Goal: Task Accomplishment & Management: Complete application form

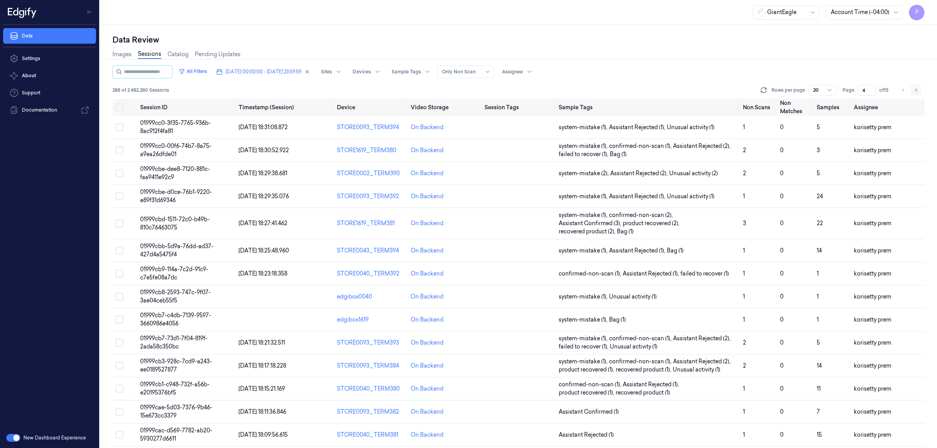
click at [914, 90] on icon "Go to next page" at bounding box center [916, 90] width 5 height 6
type input "5"
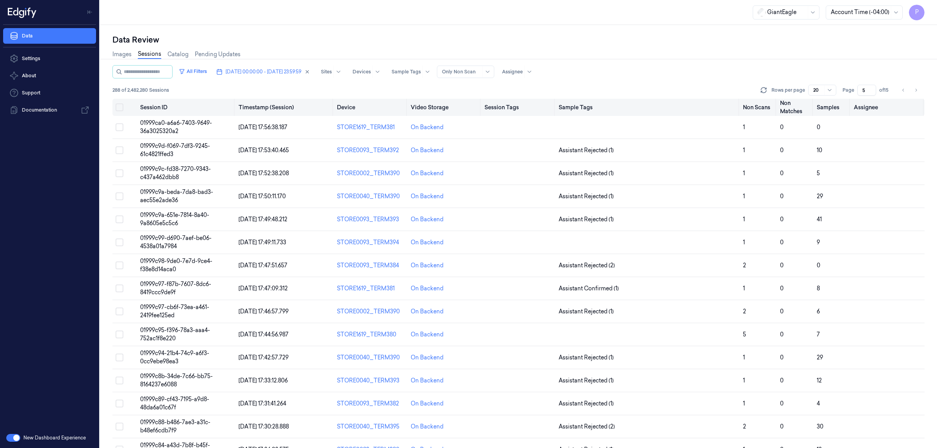
click at [118, 106] on button "Select all" at bounding box center [120, 107] width 8 height 8
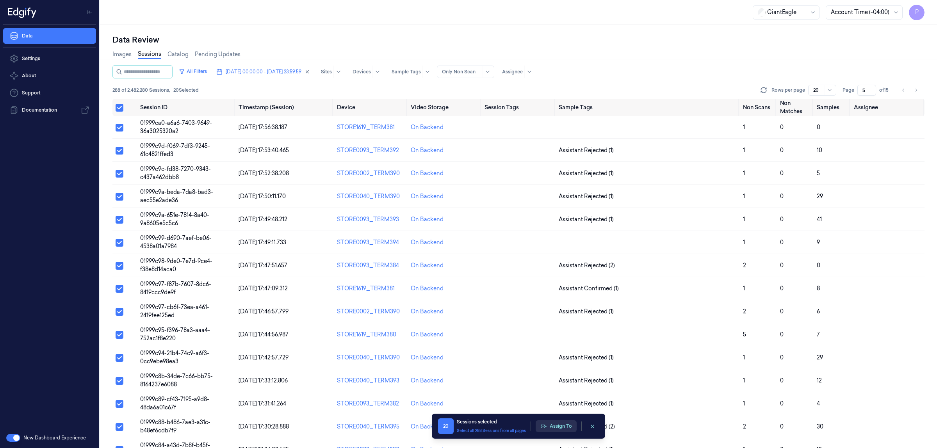
click at [559, 428] on button "Assign To" at bounding box center [556, 427] width 41 height 12
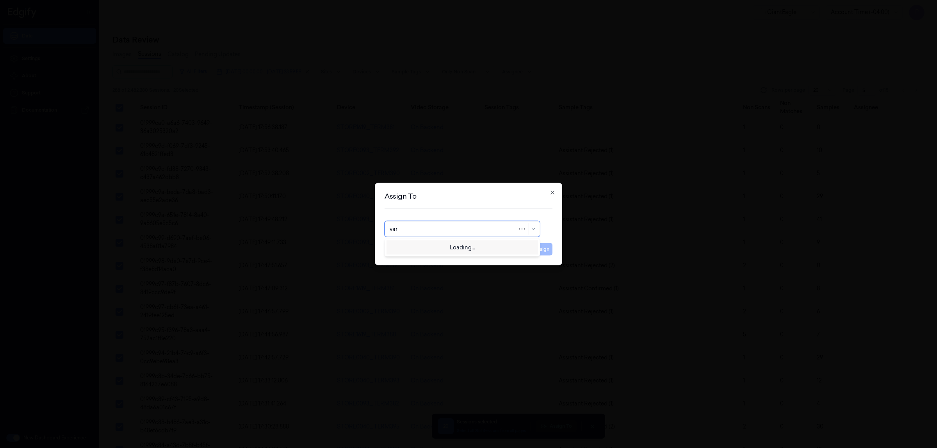
type input "vars"
click at [434, 262] on div "[PERSON_NAME] g" at bounding box center [462, 260] width 145 height 8
click at [537, 250] on button "Assign" at bounding box center [541, 249] width 21 height 12
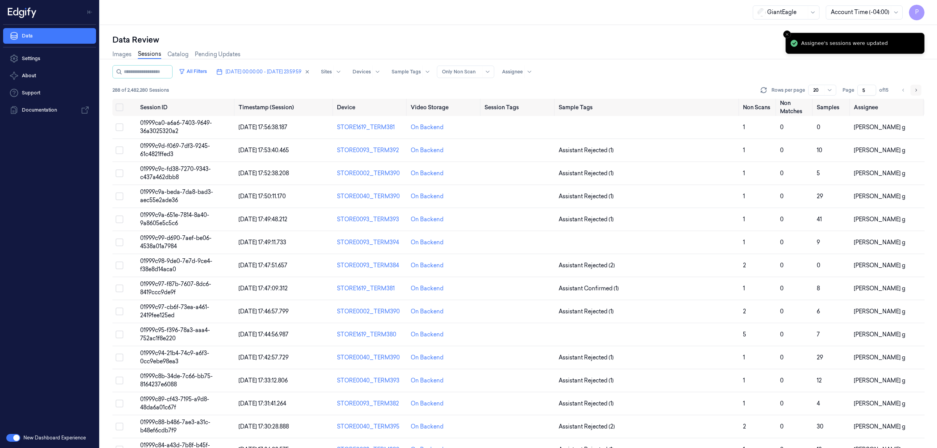
click at [916, 89] on icon "Go to next page" at bounding box center [916, 90] width 5 height 6
type input "6"
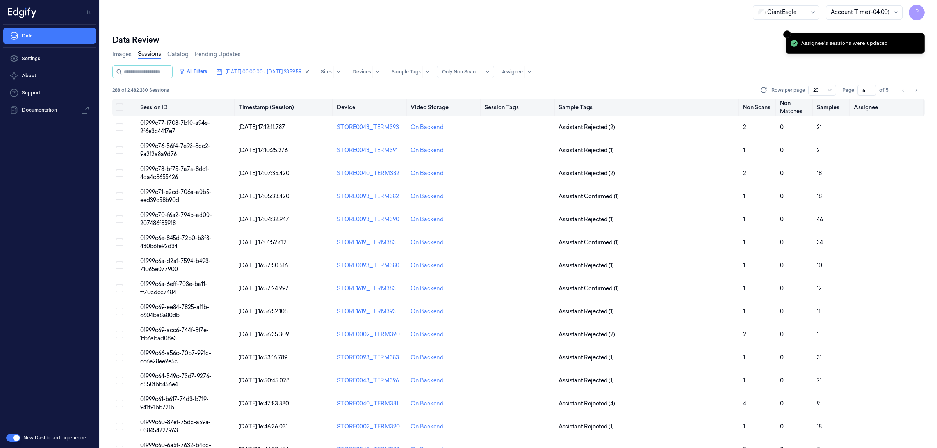
click at [121, 109] on button "Select all" at bounding box center [120, 107] width 8 height 8
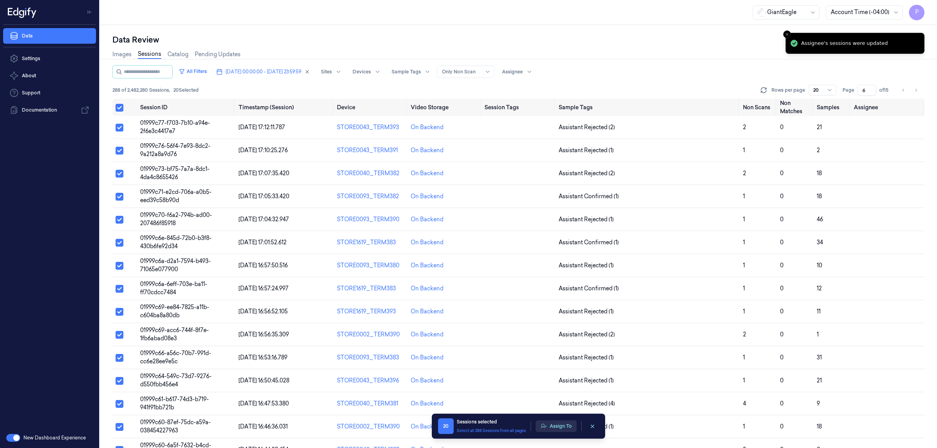
click at [554, 426] on button "Assign To" at bounding box center [556, 427] width 41 height 12
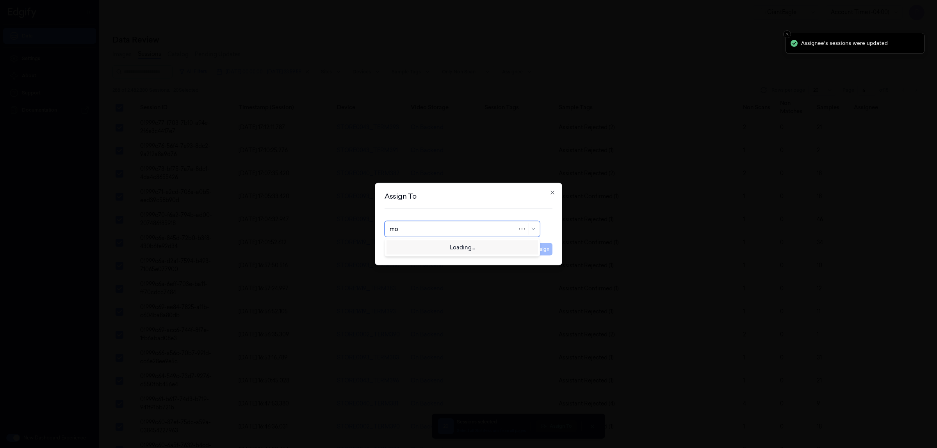
type input "moh"
click at [437, 248] on div "mohan kune" at bounding box center [462, 247] width 145 height 8
click at [539, 247] on button "Assign" at bounding box center [541, 249] width 21 height 12
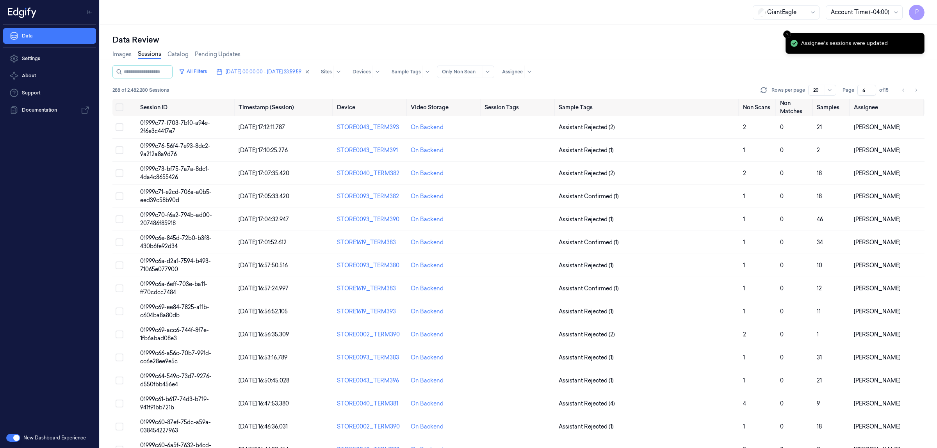
drag, startPoint x: 918, startPoint y: 92, endPoint x: 754, endPoint y: 116, distance: 165.8
click at [918, 93] on icon "Go to next page" at bounding box center [916, 90] width 5 height 6
type input "7"
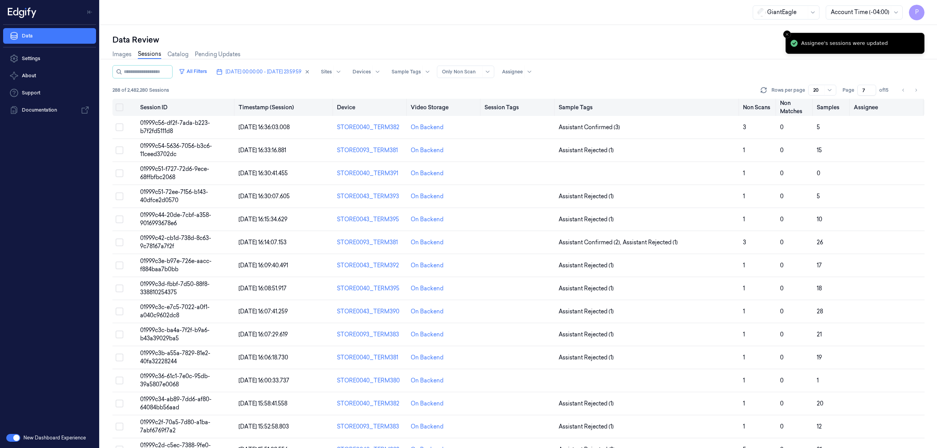
click at [118, 104] on button "Select all" at bounding box center [120, 107] width 8 height 8
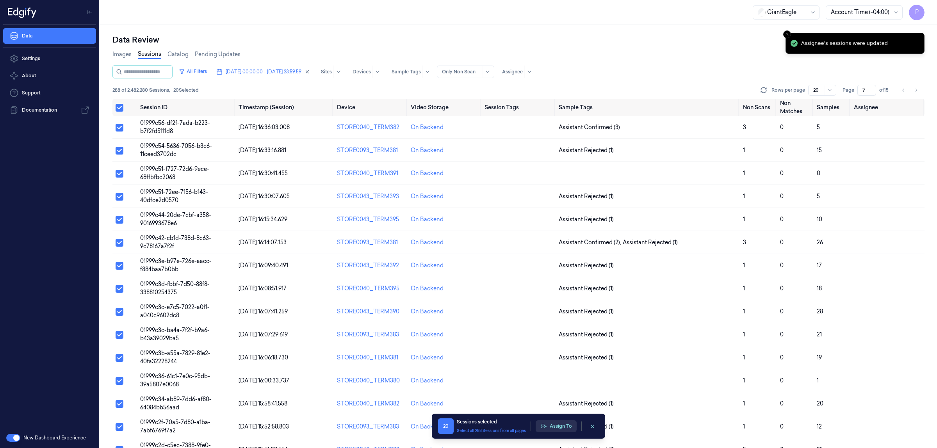
click at [556, 425] on button "Assign To" at bounding box center [556, 427] width 41 height 12
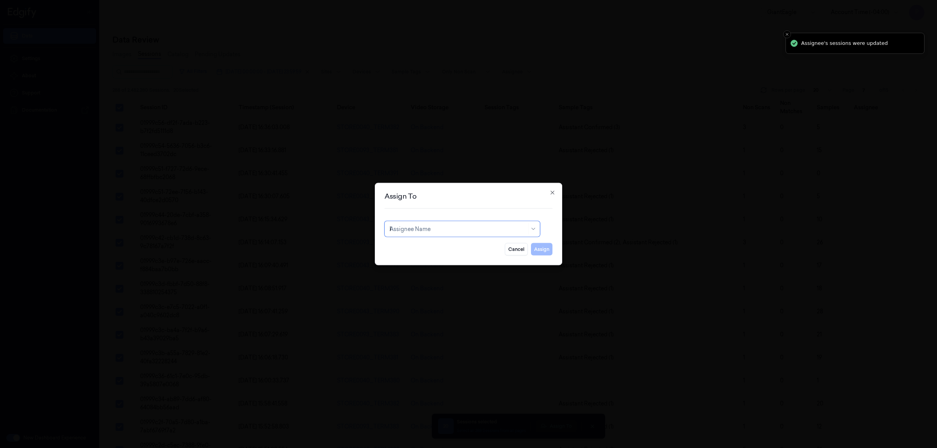
type input "ko"
click at [431, 245] on div "korisetty prem" at bounding box center [462, 247] width 145 height 8
click at [539, 247] on button "Assign" at bounding box center [541, 249] width 21 height 12
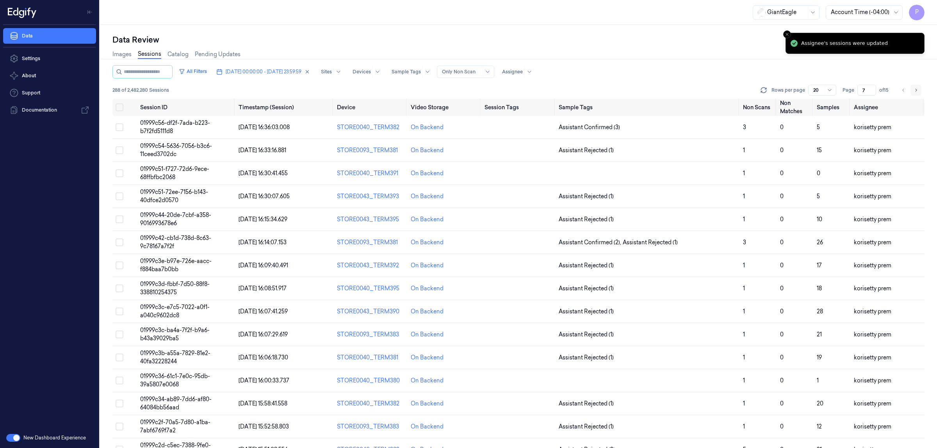
click at [918, 88] on icon "Go to next page" at bounding box center [916, 90] width 5 height 6
type input "8"
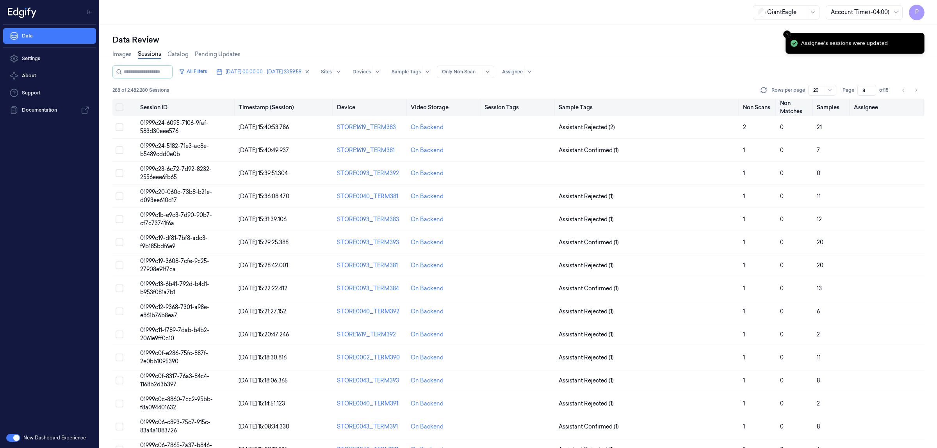
click at [121, 108] on button "Select all" at bounding box center [120, 107] width 8 height 8
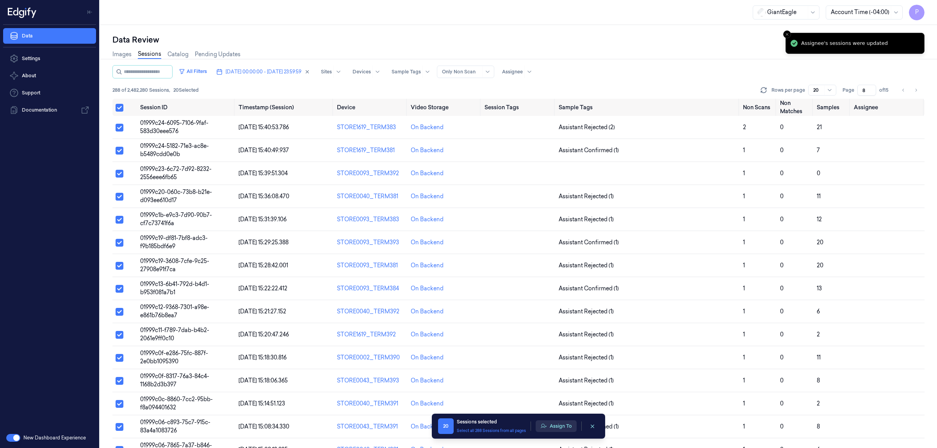
click at [553, 426] on button "Assign To" at bounding box center [556, 427] width 41 height 12
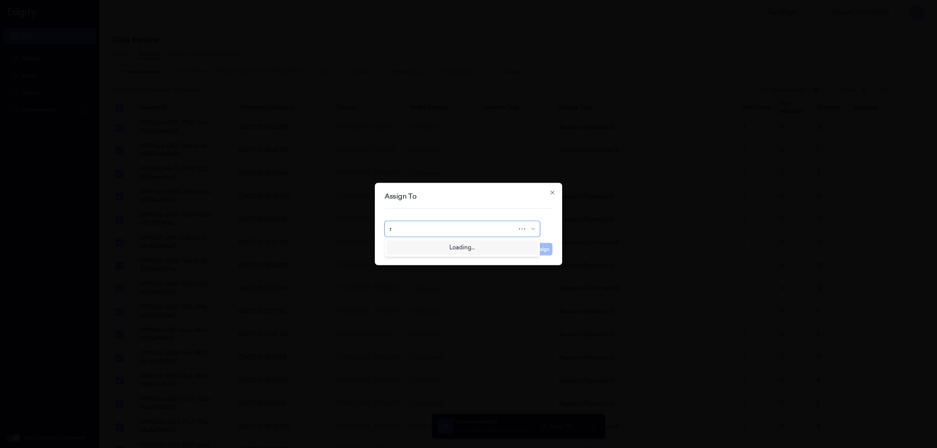
type input "ru"
click at [427, 244] on div "rupa b" at bounding box center [462, 247] width 145 height 8
click at [547, 247] on button "Assign" at bounding box center [541, 249] width 21 height 12
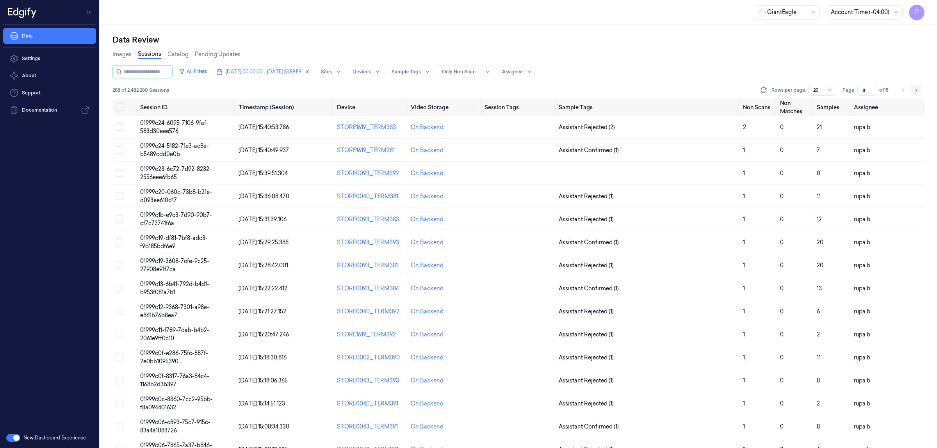
click at [918, 89] on icon "Go to next page" at bounding box center [916, 90] width 5 height 6
type input "9"
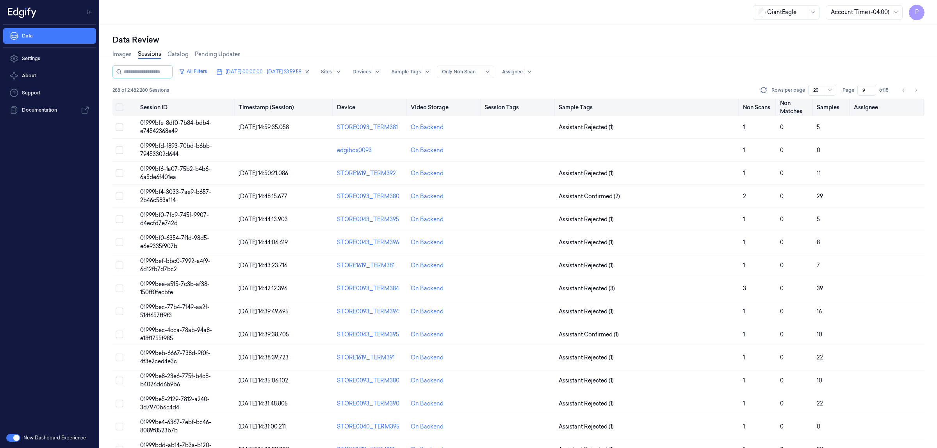
click at [120, 105] on button "Select all" at bounding box center [120, 107] width 8 height 8
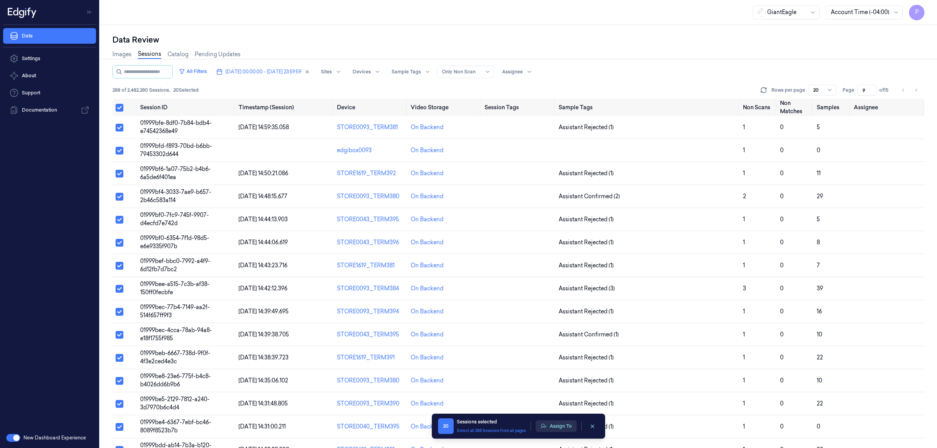
click at [551, 423] on button "Assign To" at bounding box center [556, 427] width 41 height 12
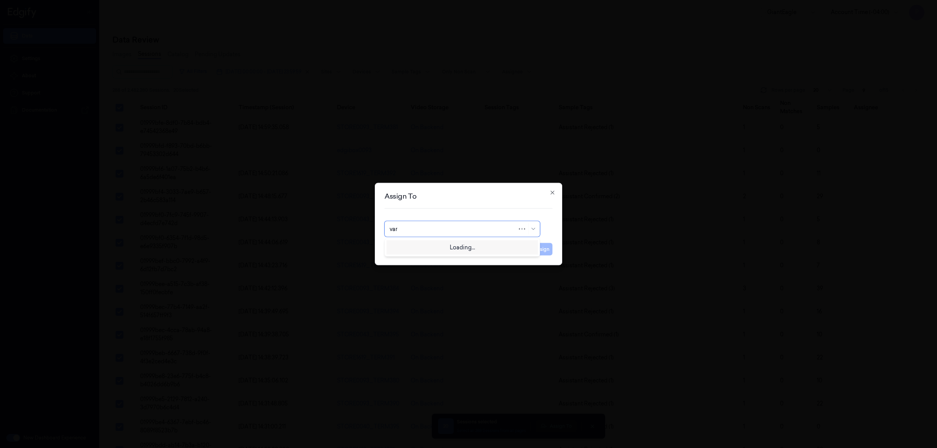
type input "vars"
click at [420, 262] on div "[PERSON_NAME] g" at bounding box center [462, 260] width 145 height 8
click at [543, 249] on button "Assign" at bounding box center [541, 249] width 21 height 12
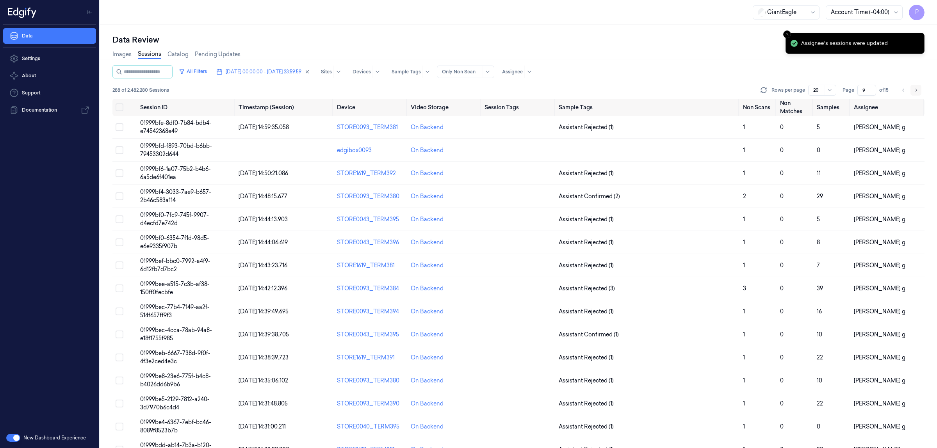
click at [916, 89] on icon "Go to next page" at bounding box center [916, 90] width 5 height 6
type input "10"
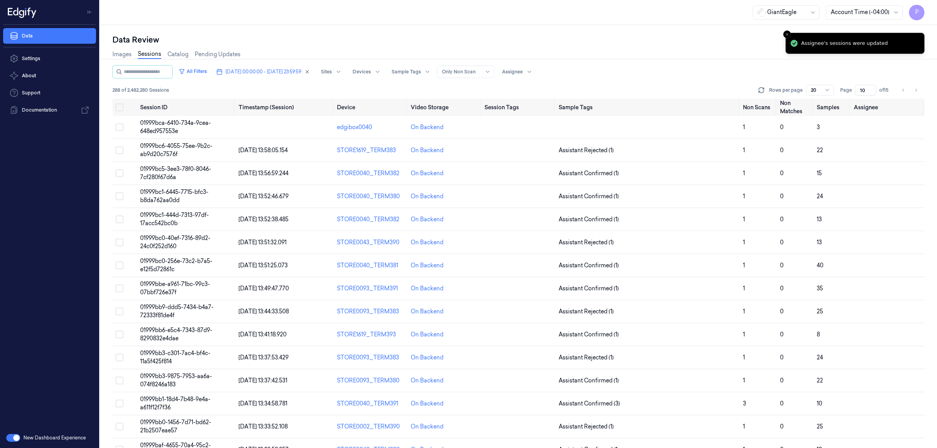
click at [111, 103] on div "Data Review Images Sessions Catalog Pending Updates All Filters 30/09/2025 00:0…" at bounding box center [518, 236] width 837 height 423
click at [120, 107] on button "Select all" at bounding box center [120, 107] width 8 height 8
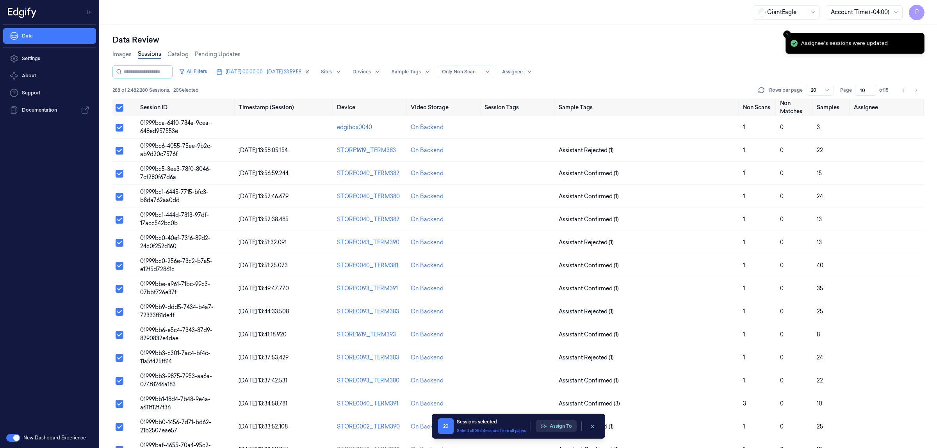
click at [563, 426] on button "Assign To" at bounding box center [556, 427] width 41 height 12
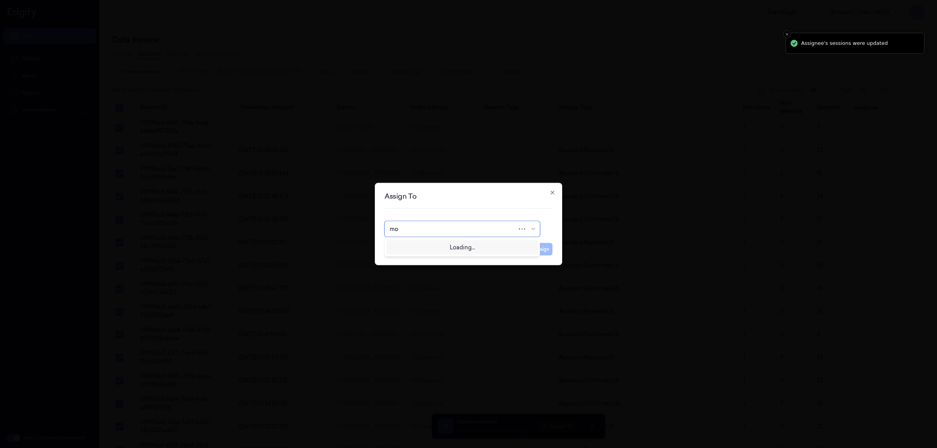
type input "moh"
drag, startPoint x: 509, startPoint y: 244, endPoint x: 519, endPoint y: 253, distance: 13.0
click at [508, 244] on div "mohan kune" at bounding box center [462, 247] width 145 height 8
click at [541, 254] on button "Assign" at bounding box center [541, 249] width 21 height 12
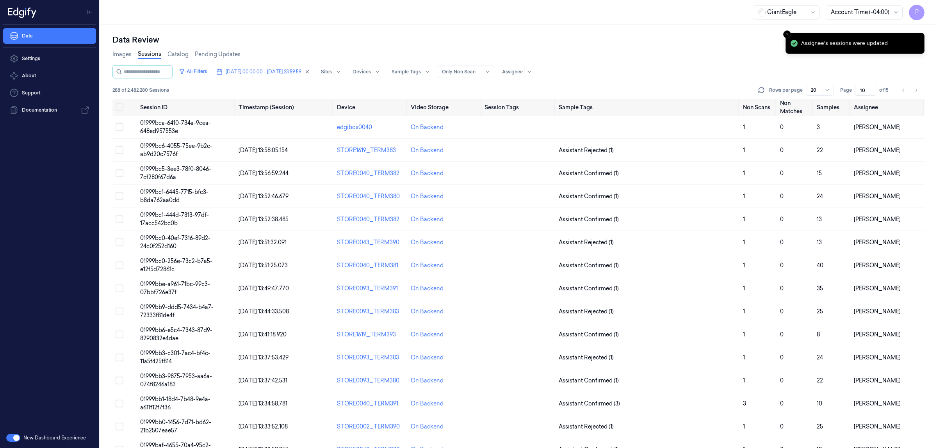
click at [914, 92] on icon "Go to next page" at bounding box center [916, 90] width 5 height 6
type input "11"
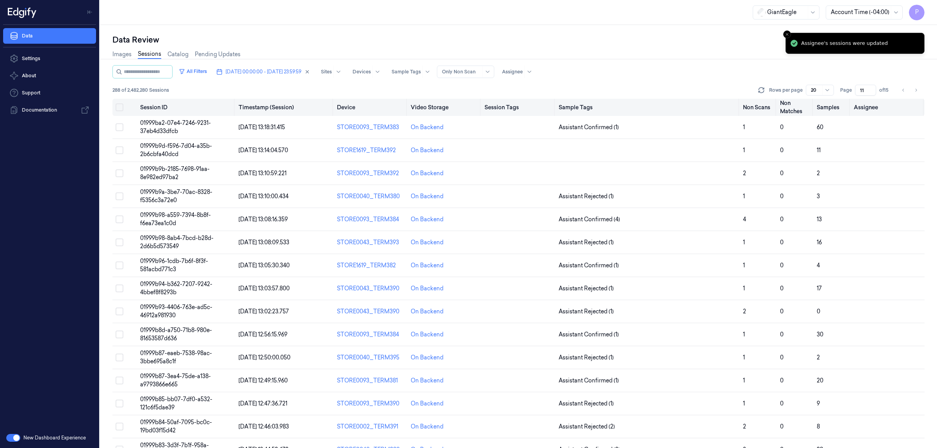
click at [117, 106] on button "Select all" at bounding box center [120, 107] width 8 height 8
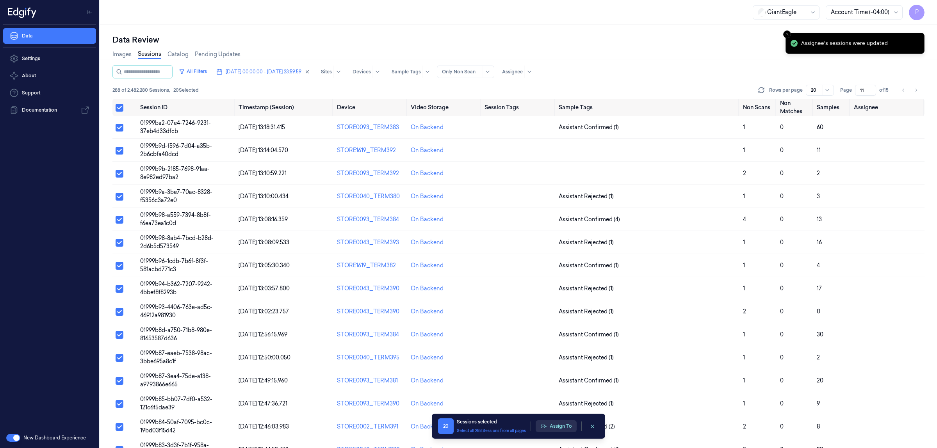
click at [556, 421] on button "Assign To" at bounding box center [556, 427] width 41 height 12
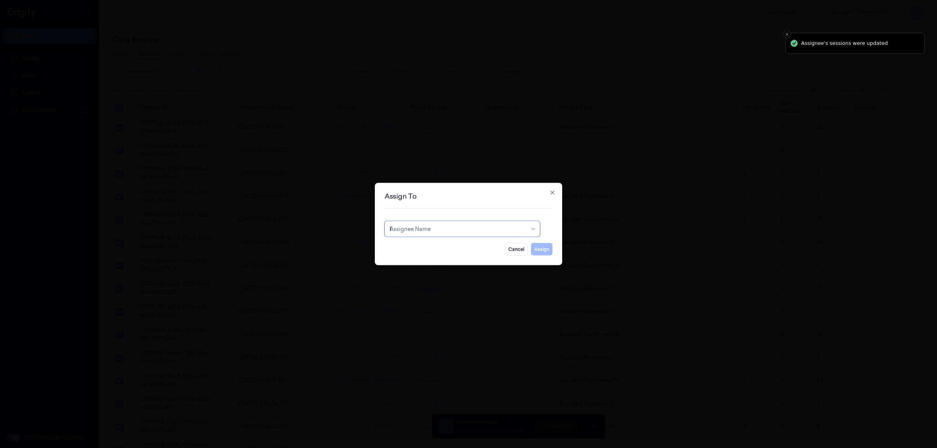
type input "ko"
click at [457, 246] on div "korisetty prem" at bounding box center [462, 247] width 145 height 8
click at [538, 250] on button "Assign" at bounding box center [541, 249] width 21 height 12
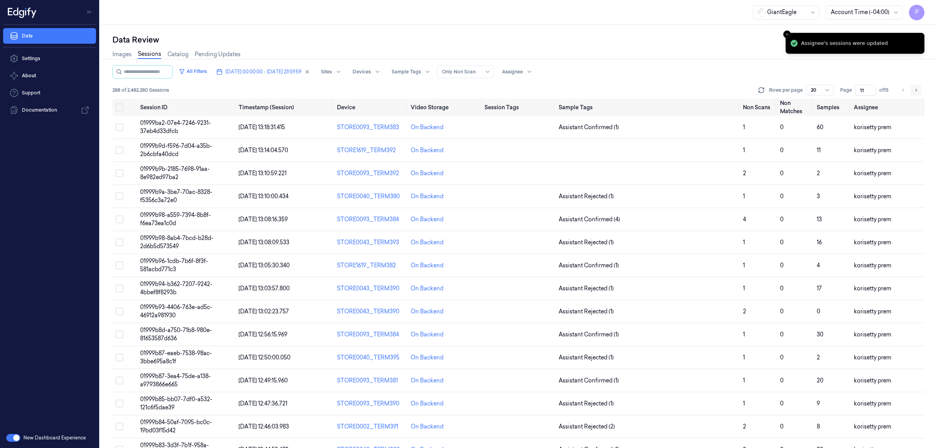
click at [914, 88] on icon "Go to next page" at bounding box center [916, 90] width 5 height 6
type input "12"
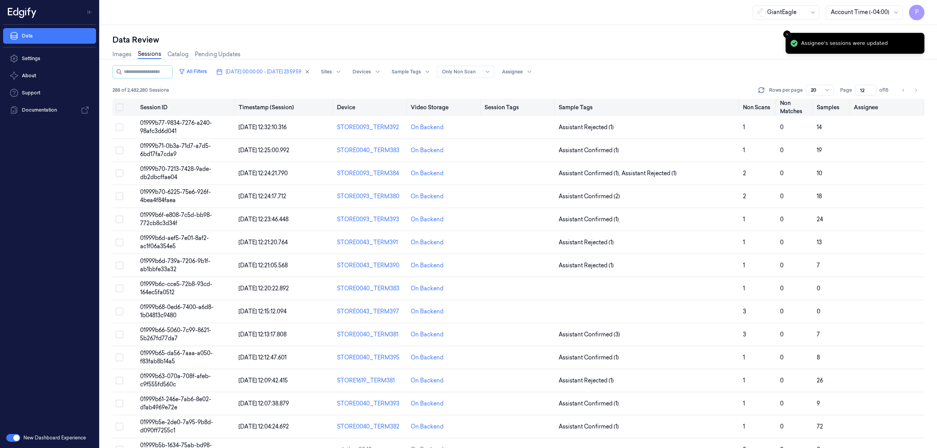
click at [120, 107] on button "Select all" at bounding box center [120, 107] width 8 height 8
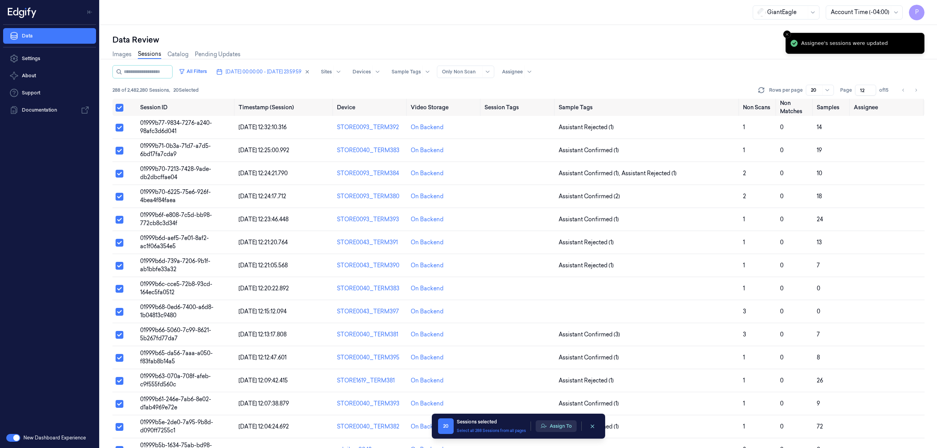
click at [568, 426] on button "Assign To" at bounding box center [556, 427] width 41 height 12
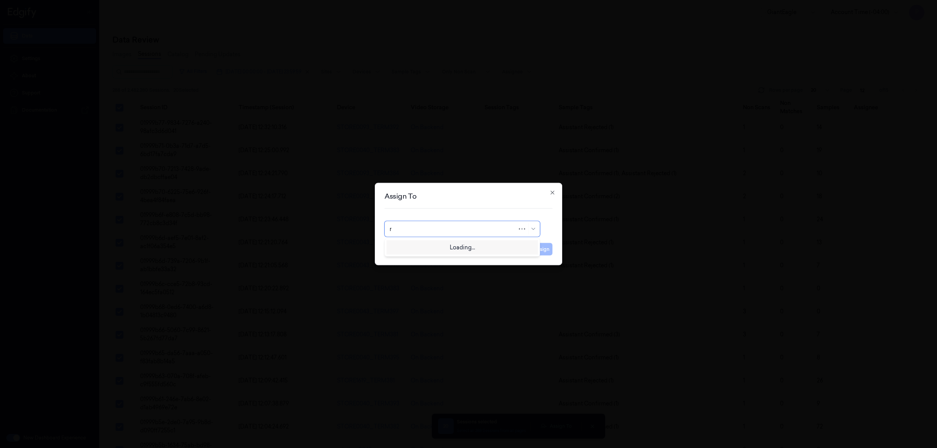
type input "ru"
click at [473, 245] on div "rupa b" at bounding box center [462, 247] width 145 height 8
drag, startPoint x: 530, startPoint y: 242, endPoint x: 544, endPoint y: 252, distance: 16.3
click at [530, 243] on div "Cancel Assign" at bounding box center [469, 246] width 168 height 19
click at [544, 252] on button "Assign" at bounding box center [541, 249] width 21 height 12
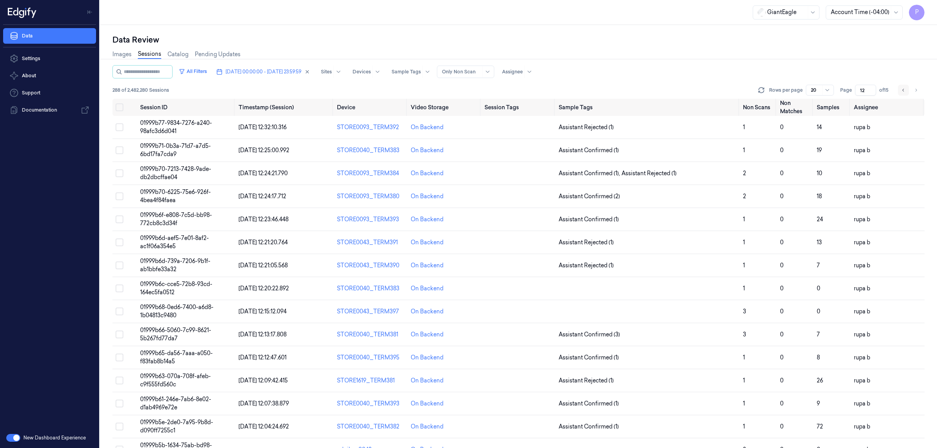
click at [905, 91] on icon "Go to previous page" at bounding box center [903, 90] width 5 height 6
type input "11"
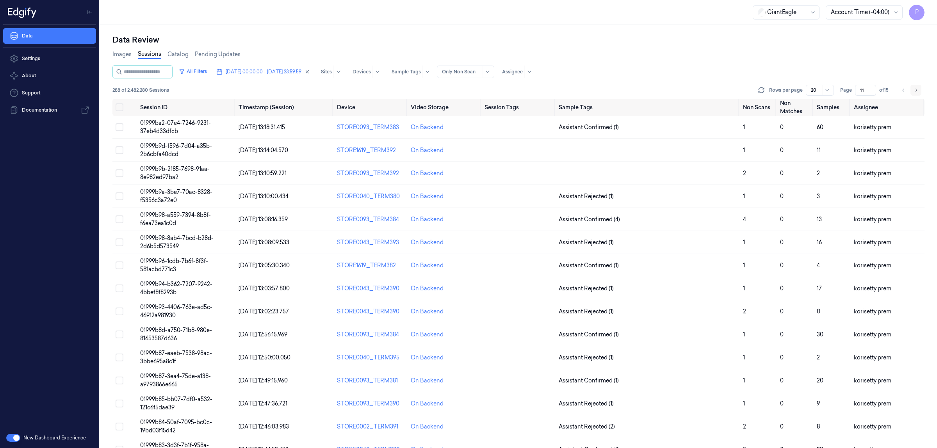
click at [918, 92] on button "Go to next page" at bounding box center [916, 90] width 11 height 11
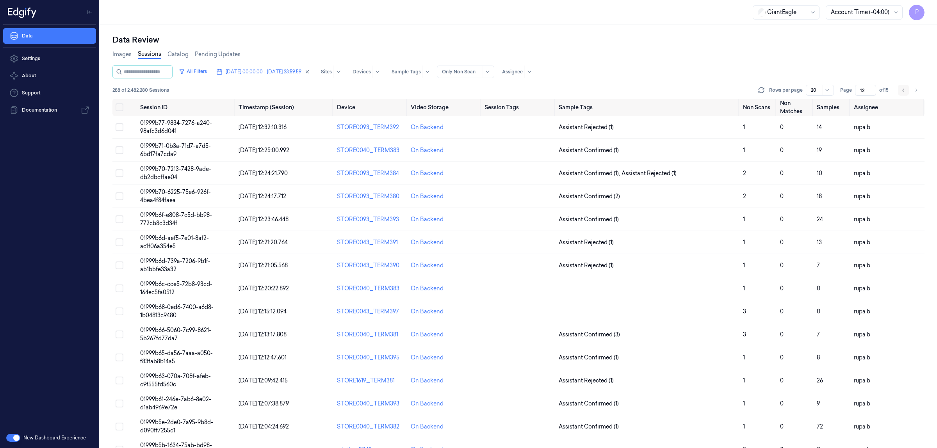
click at [903, 89] on icon "Go to previous page" at bounding box center [903, 90] width 5 height 6
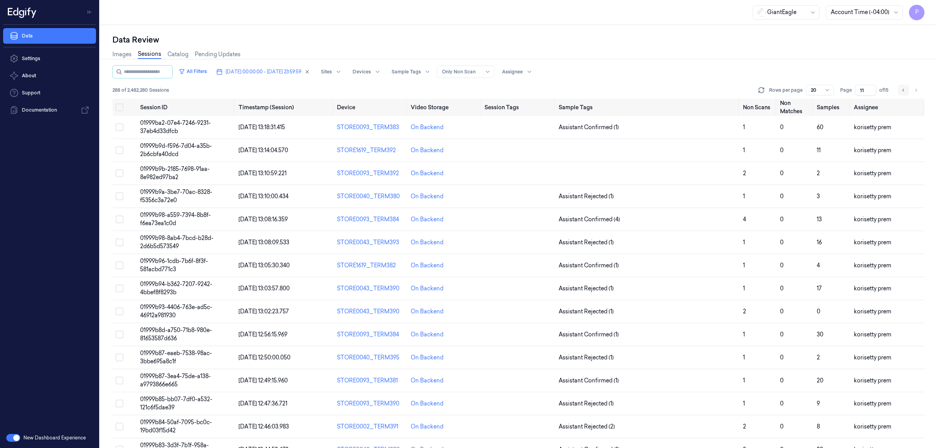
click at [903, 89] on icon "Go to previous page" at bounding box center [903, 90] width 5 height 6
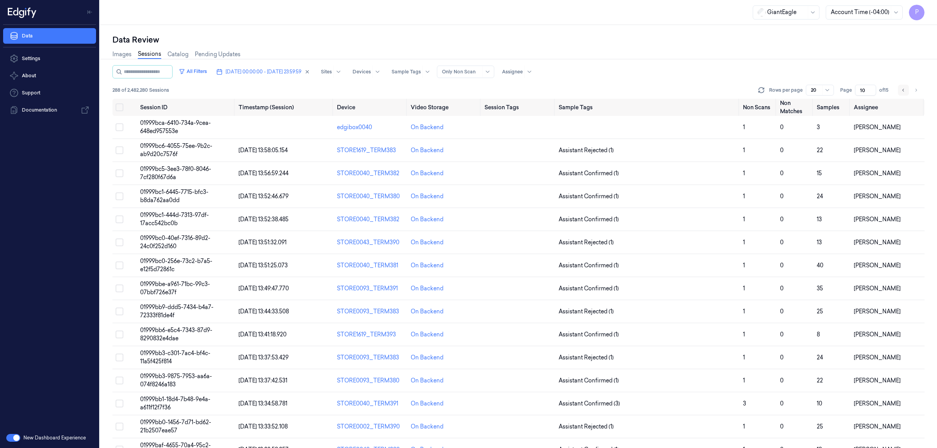
click at [903, 89] on icon "Go to previous page" at bounding box center [903, 90] width 5 height 6
click at [916, 86] on button "Go to next page" at bounding box center [916, 90] width 11 height 11
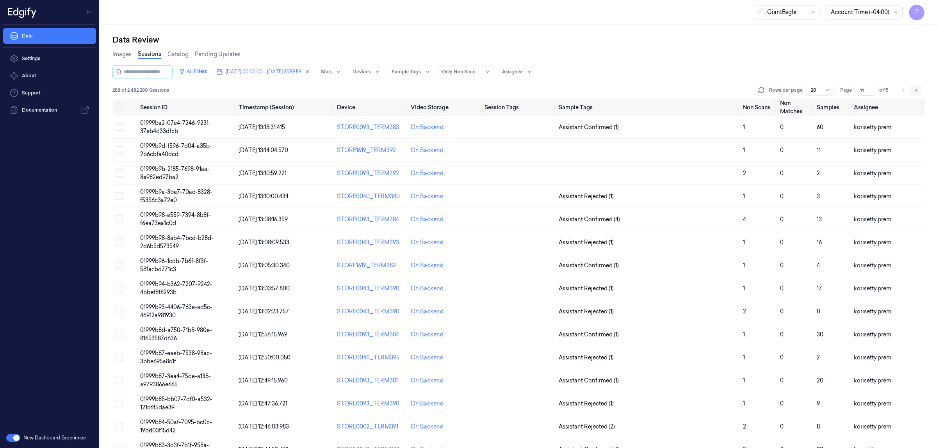
click at [916, 86] on button "Go to next page" at bounding box center [916, 90] width 11 height 11
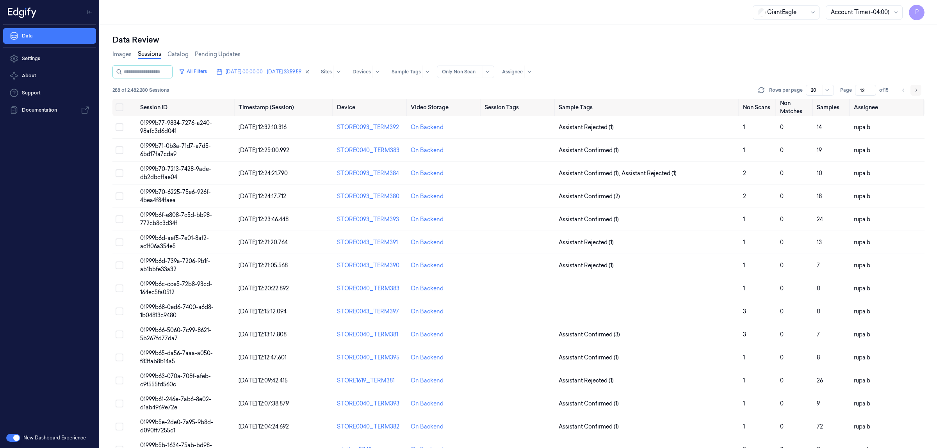
click at [916, 86] on button "Go to next page" at bounding box center [916, 90] width 11 height 11
type input "13"
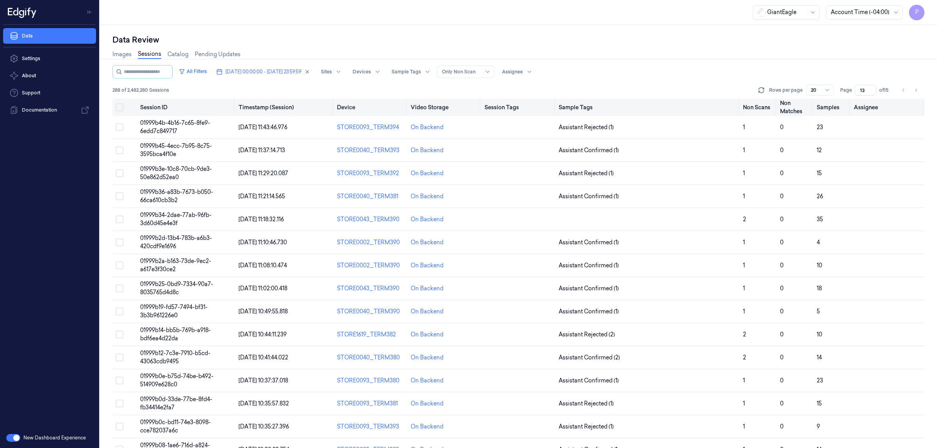
click at [120, 105] on button "Select all" at bounding box center [120, 107] width 8 height 8
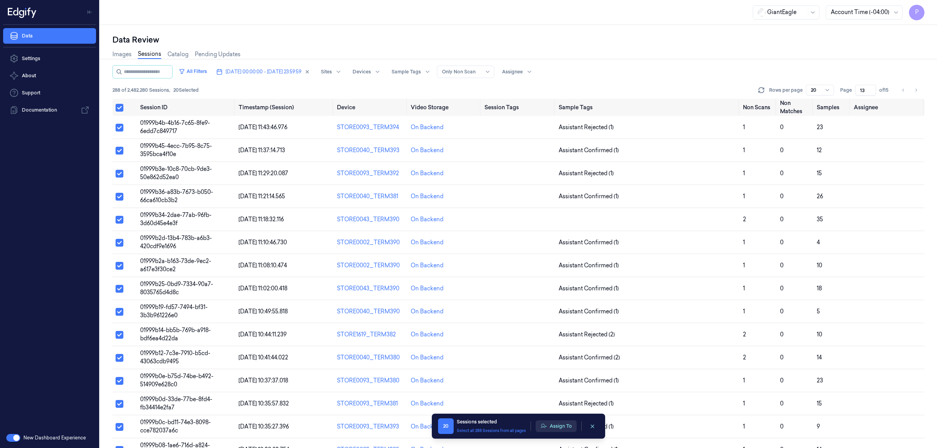
click at [561, 427] on button "Assign To" at bounding box center [556, 427] width 41 height 12
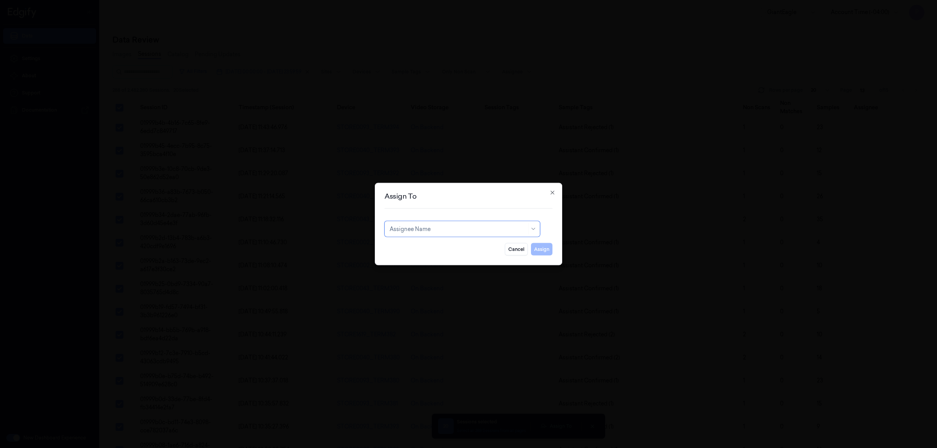
click at [451, 230] on div at bounding box center [458, 229] width 137 height 8
type input "vars"
click at [426, 259] on div "[PERSON_NAME] g" at bounding box center [462, 260] width 145 height 8
click at [545, 251] on button "Assign" at bounding box center [541, 249] width 21 height 12
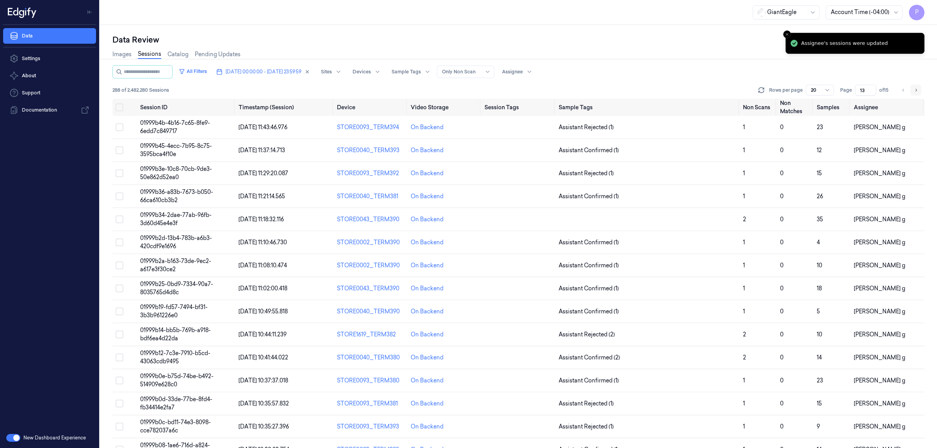
click at [914, 90] on icon "Go to next page" at bounding box center [916, 90] width 5 height 6
type input "14"
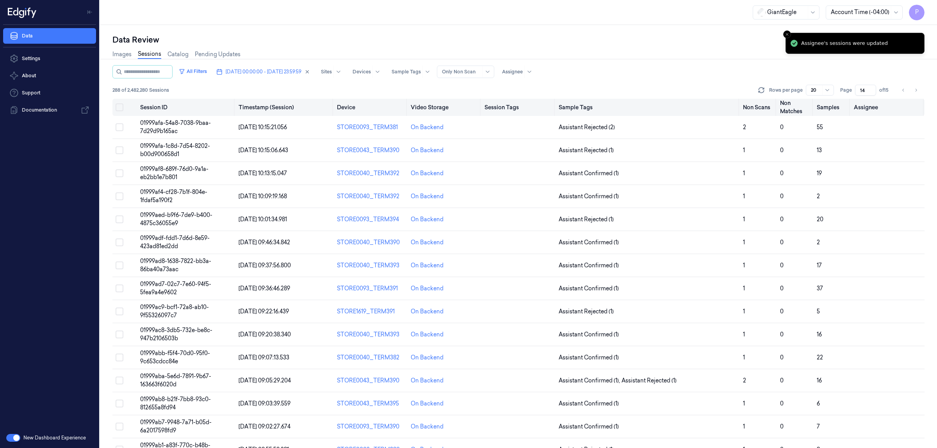
click at [119, 106] on button "Select all" at bounding box center [120, 107] width 8 height 8
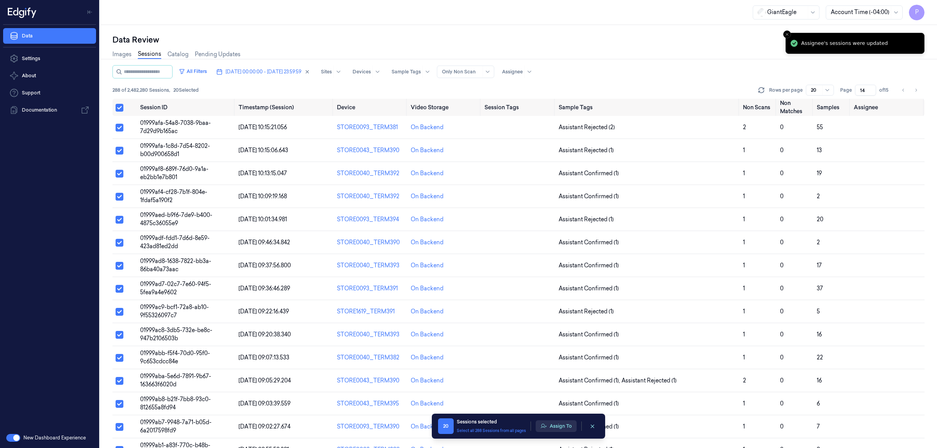
click at [557, 428] on button "Assign To" at bounding box center [556, 427] width 41 height 12
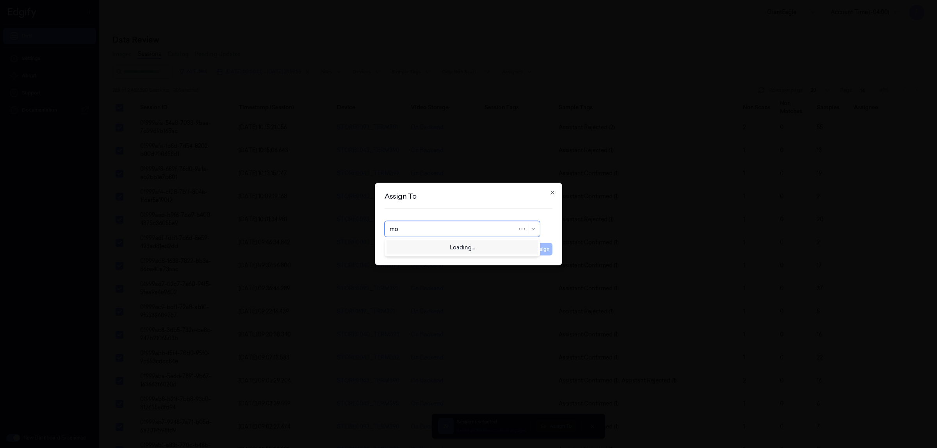
type input "moh"
click at [431, 247] on div "mohan kune" at bounding box center [462, 247] width 145 height 8
click at [539, 248] on button "Assign" at bounding box center [541, 249] width 21 height 12
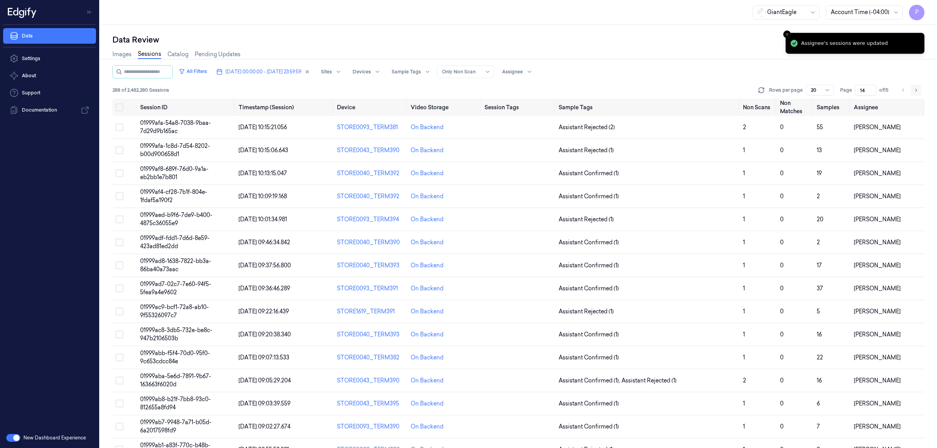
click at [918, 88] on icon "Go to next page" at bounding box center [916, 90] width 5 height 6
type input "15"
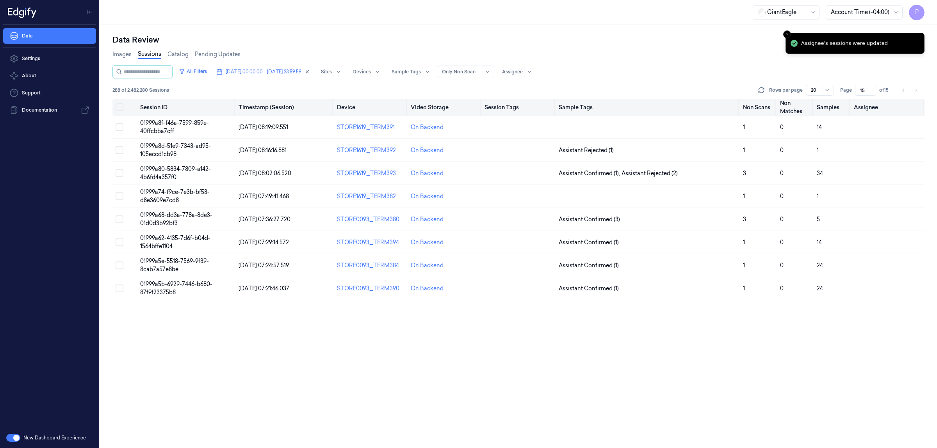
click at [116, 108] on button "Select all" at bounding box center [120, 107] width 8 height 8
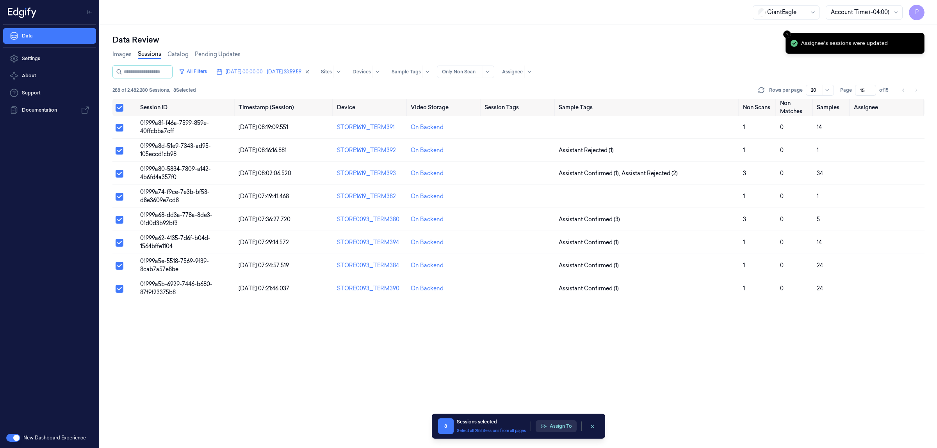
click at [560, 428] on button "Assign To" at bounding box center [556, 427] width 41 height 12
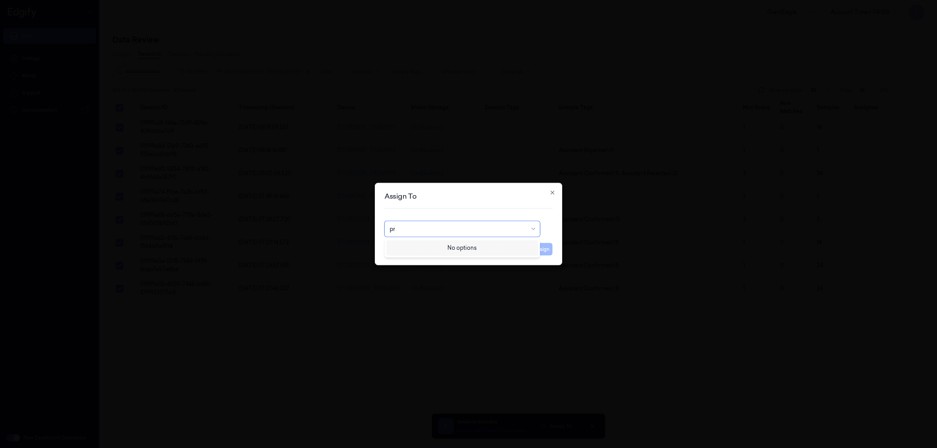
type input "p"
type input "ko"
click at [419, 249] on div "korisetty prem" at bounding box center [408, 247] width 37 height 8
click at [541, 251] on button "Assign" at bounding box center [541, 249] width 21 height 12
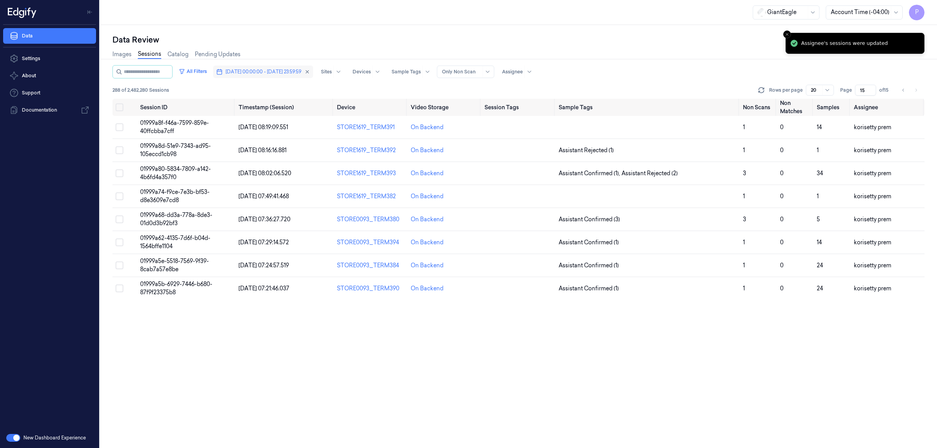
click at [237, 71] on span "30/09/2025 00:00:00 - 30/09/2025 23:59:59" at bounding box center [264, 71] width 76 height 7
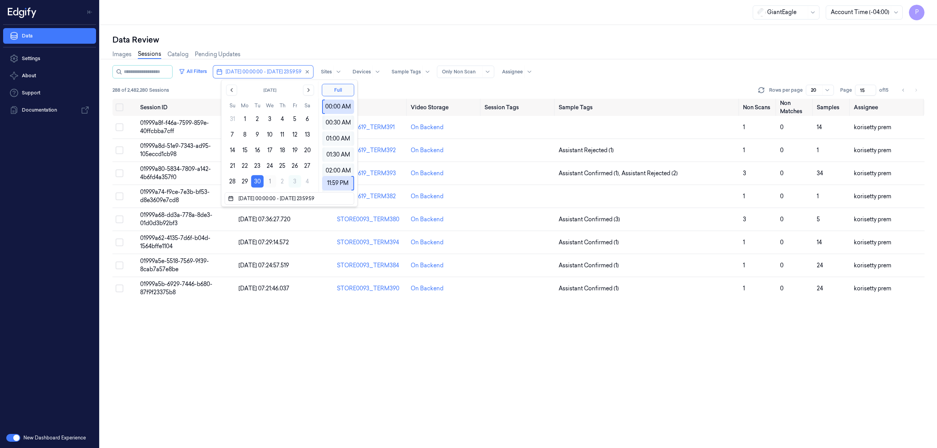
click at [270, 182] on button "1" at bounding box center [270, 181] width 12 height 12
type input "[DATE] 00:00:00 - [DATE] 23:59:59"
click at [432, 43] on div "Data Review" at bounding box center [518, 39] width 812 height 11
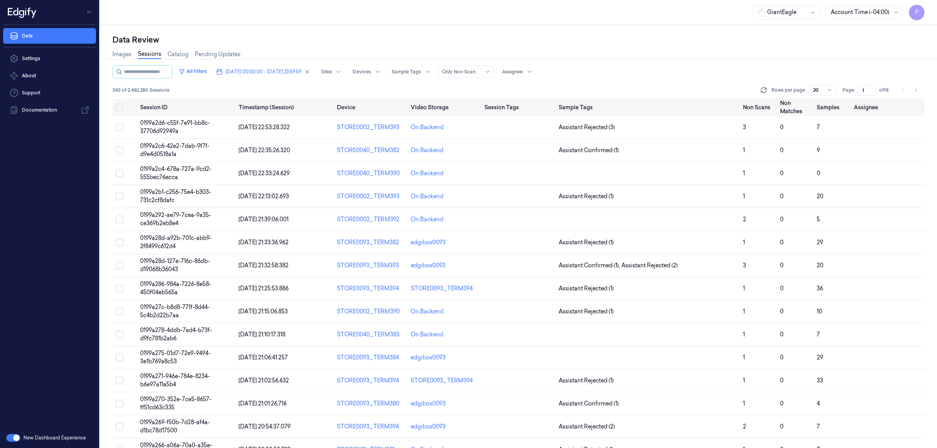
click at [866, 89] on input "1" at bounding box center [867, 90] width 19 height 11
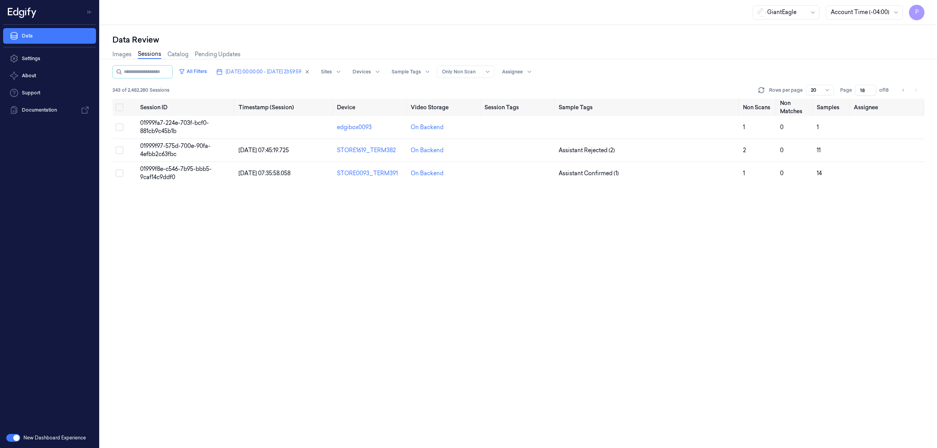
click at [890, 57] on div "Images Sessions Catalog Pending Updates" at bounding box center [518, 55] width 812 height 20
click at [901, 87] on icon "Go to previous page" at bounding box center [903, 90] width 5 height 6
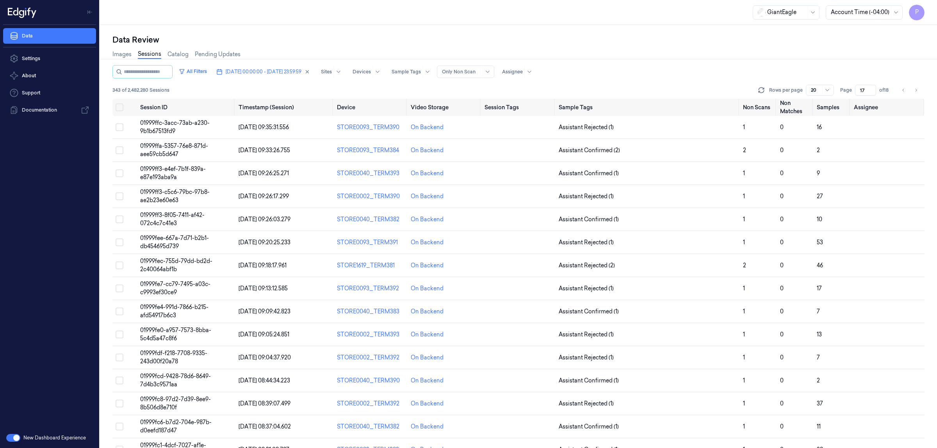
drag, startPoint x: 865, startPoint y: 88, endPoint x: 860, endPoint y: 89, distance: 4.8
click at [860, 89] on input "17" at bounding box center [865, 90] width 21 height 11
click at [737, 67] on div "All Filters [DATE] 00:00:00 - [DATE] 23:59:59 Sites Devices Sample Tags Alert T…" at bounding box center [518, 71] width 812 height 13
click at [918, 90] on button "Go to next page" at bounding box center [916, 90] width 11 height 11
click at [921, 92] on button "Go to next page" at bounding box center [916, 90] width 11 height 11
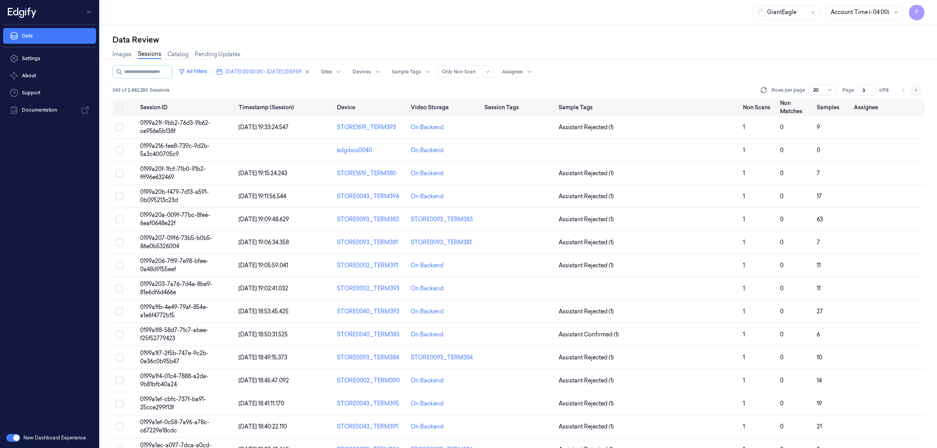
click at [916, 90] on icon "Go to next page" at bounding box center [916, 90] width 5 height 6
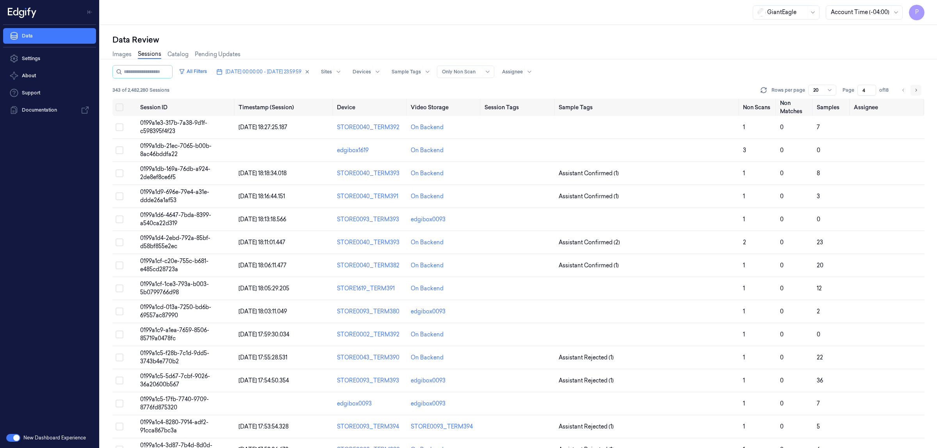
click at [916, 91] on icon "Go to next page" at bounding box center [916, 90] width 5 height 6
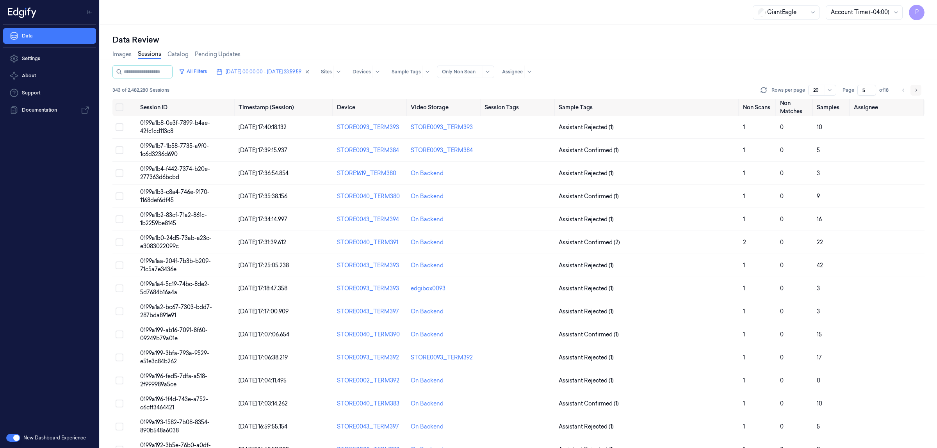
click at [917, 89] on icon "Go to next page" at bounding box center [916, 90] width 5 height 6
click at [902, 90] on icon "Go to previous page" at bounding box center [903, 90] width 5 height 6
type input "5"
click at [265, 70] on span "[DATE] 00:00:00 - [DATE] 23:59:59" at bounding box center [264, 71] width 76 height 7
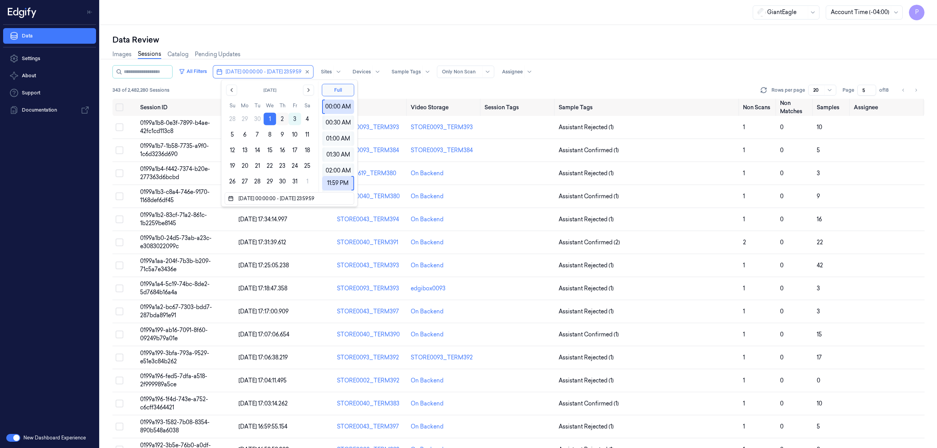
click at [282, 118] on button "2" at bounding box center [282, 119] width 12 height 12
type input "02/10/2025 00:00:00 - 02/10/2025 23:59:59"
click at [382, 37] on div "Data Review" at bounding box center [518, 39] width 812 height 11
type input "1"
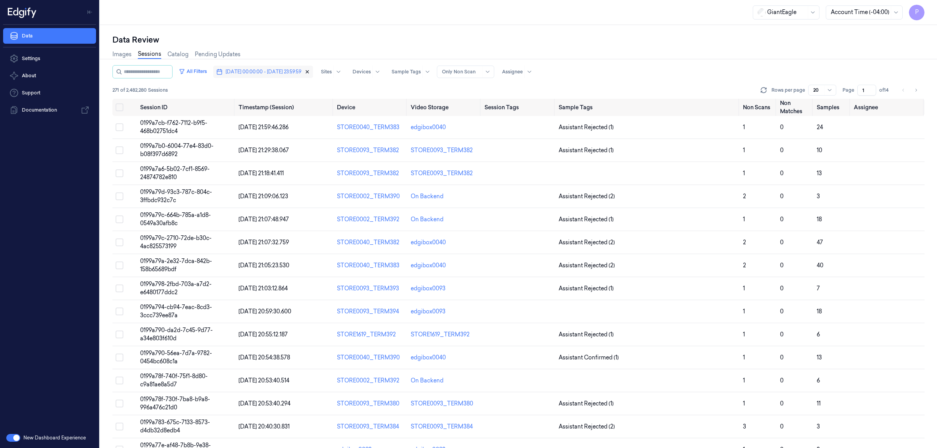
click at [309, 72] on icon "button" at bounding box center [307, 72] width 3 height 3
click at [239, 73] on span "Dates" at bounding box center [232, 71] width 13 height 7
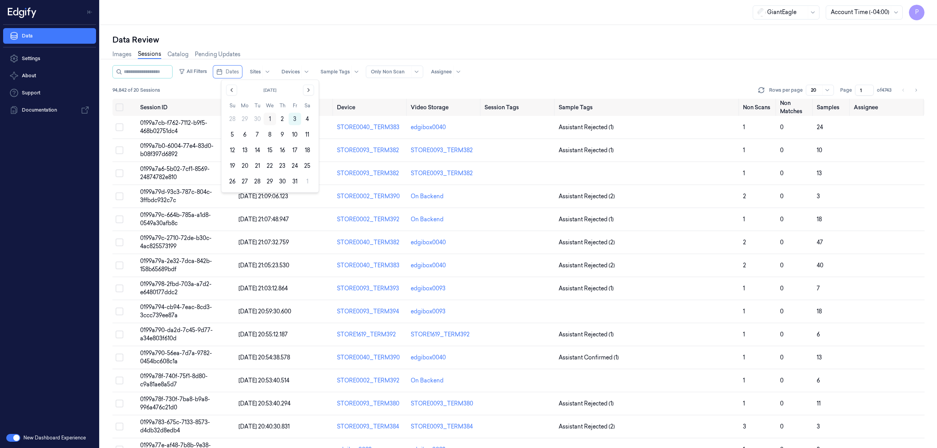
click at [268, 117] on button "1" at bounding box center [270, 119] width 12 height 12
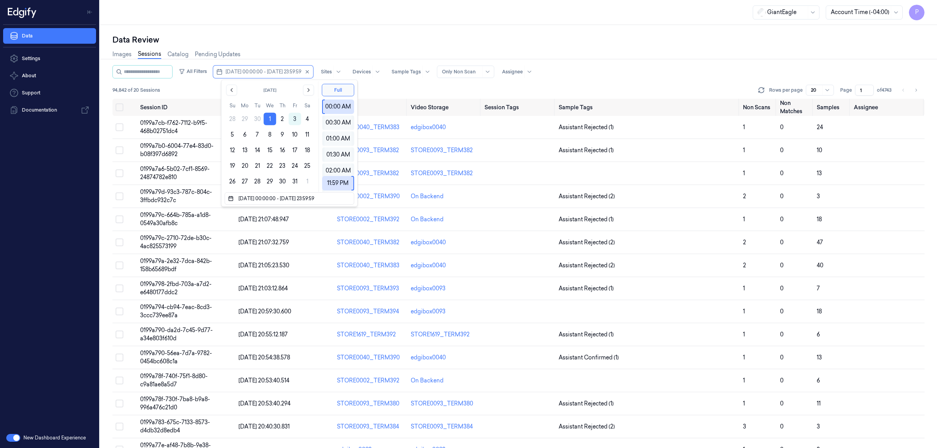
click at [475, 23] on div "GiantEagle Account Time (-04:00) P" at bounding box center [518, 12] width 837 height 25
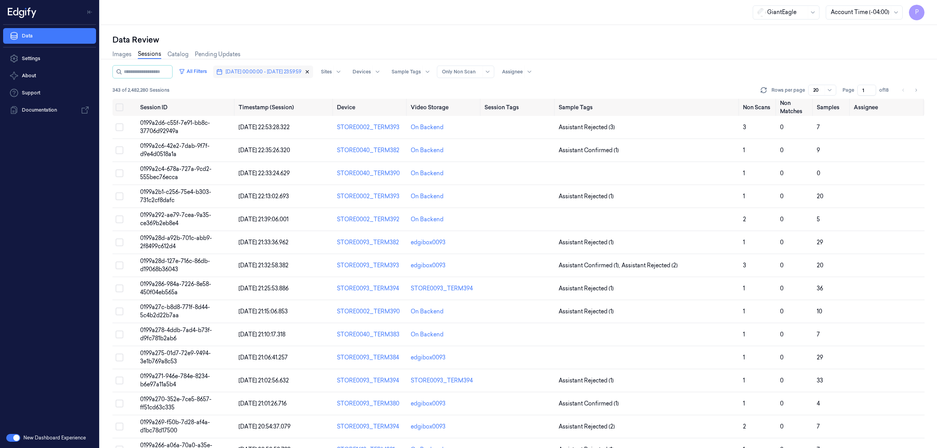
click at [310, 70] on icon "button" at bounding box center [307, 71] width 5 height 5
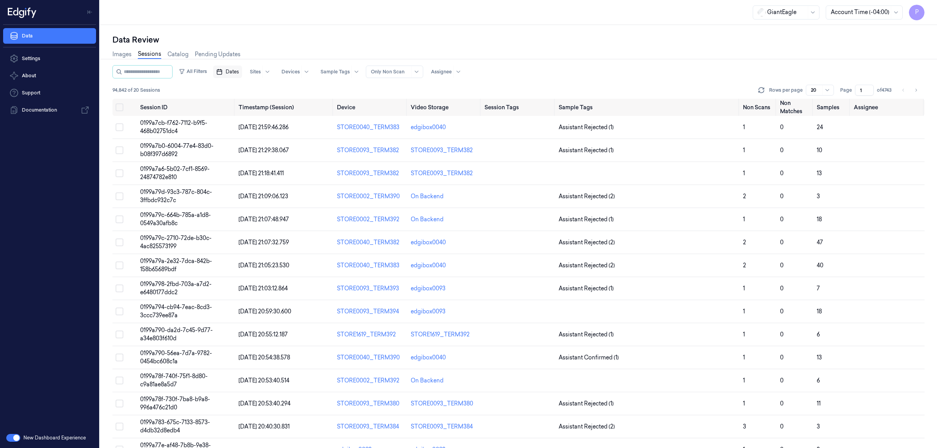
click at [239, 70] on span "Dates" at bounding box center [232, 71] width 13 height 7
click at [280, 119] on button "2" at bounding box center [282, 119] width 12 height 12
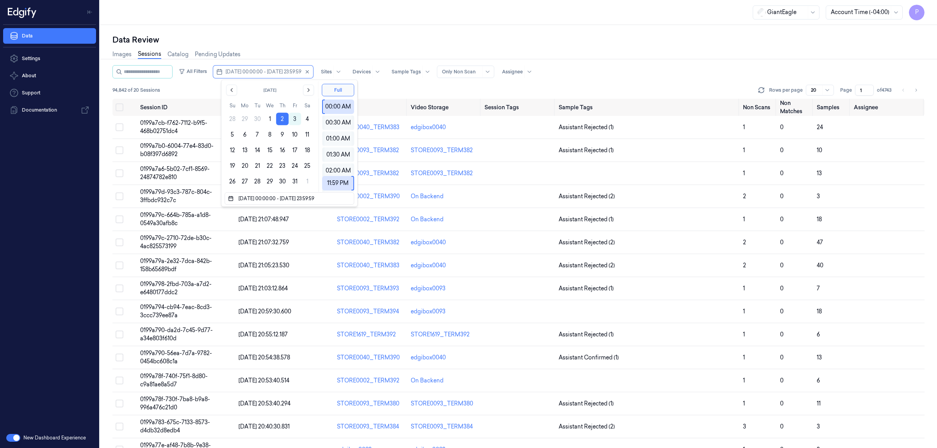
click at [373, 38] on div "Data Review" at bounding box center [518, 39] width 812 height 11
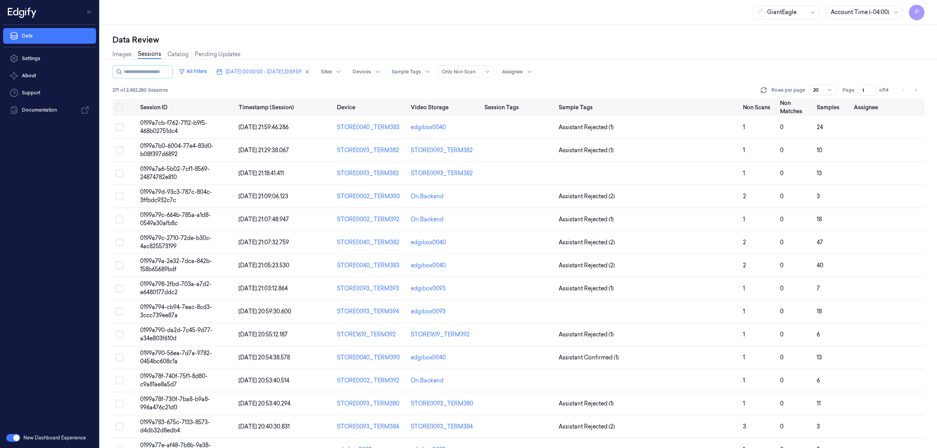
click at [865, 90] on input "1" at bounding box center [867, 90] width 19 height 11
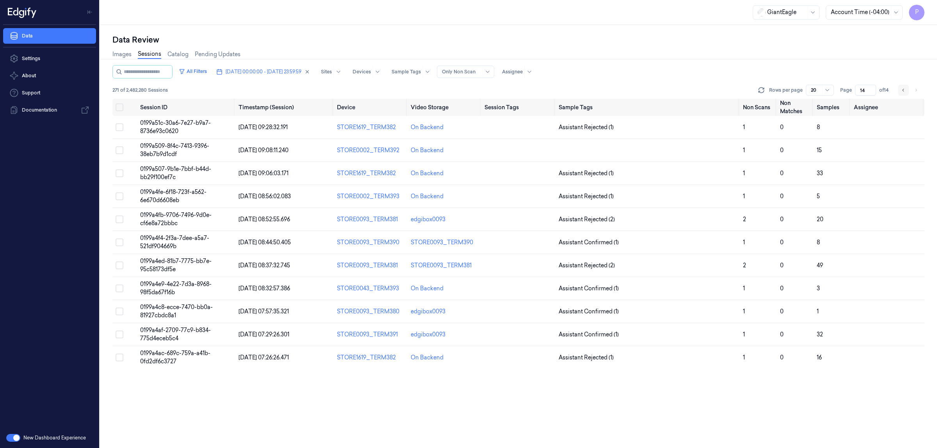
click at [901, 92] on icon "Go to previous page" at bounding box center [903, 90] width 5 height 6
type input "13"
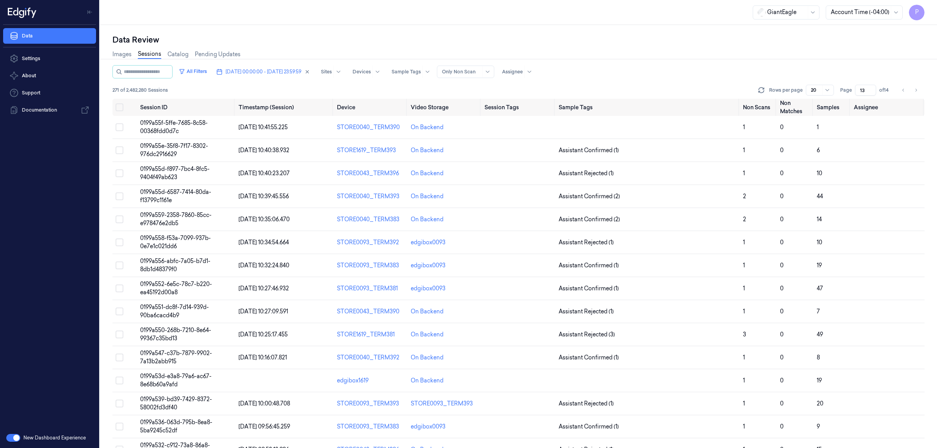
click at [667, 41] on div "Data Review" at bounding box center [518, 39] width 812 height 11
click at [649, 41] on div "Data Review" at bounding box center [518, 39] width 812 height 11
click at [670, 49] on div "Images Sessions Catalog Pending Updates" at bounding box center [518, 55] width 812 height 20
click at [310, 70] on icon "button" at bounding box center [307, 71] width 5 height 5
type input "1"
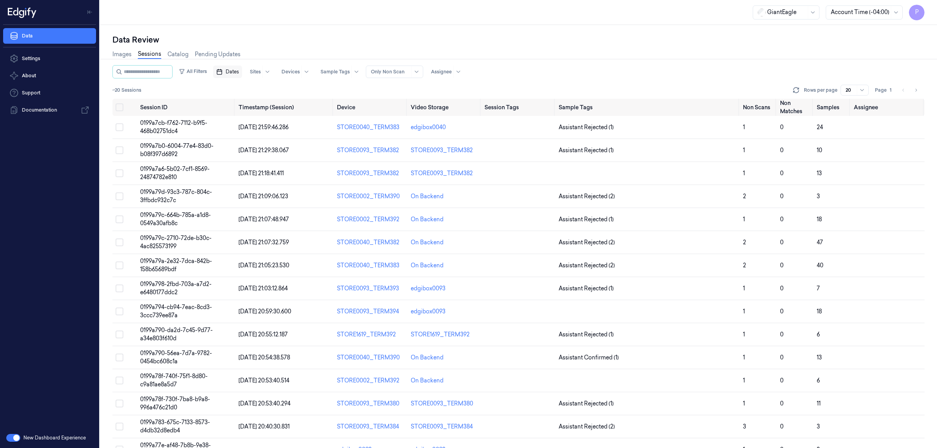
click at [237, 73] on span "Dates" at bounding box center [232, 71] width 13 height 7
click at [266, 120] on button "1" at bounding box center [270, 119] width 12 height 12
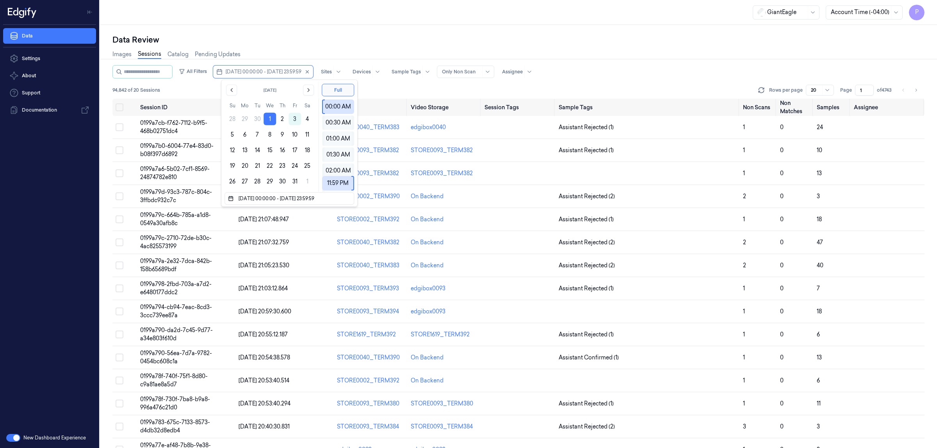
click at [358, 47] on div "Images Sessions Catalog Pending Updates" at bounding box center [518, 55] width 812 height 20
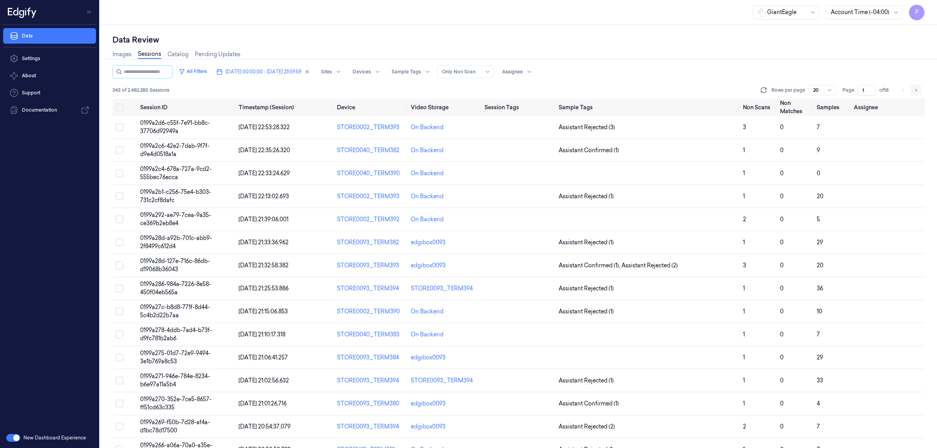
click at [915, 93] on button "Go to next page" at bounding box center [916, 90] width 11 height 11
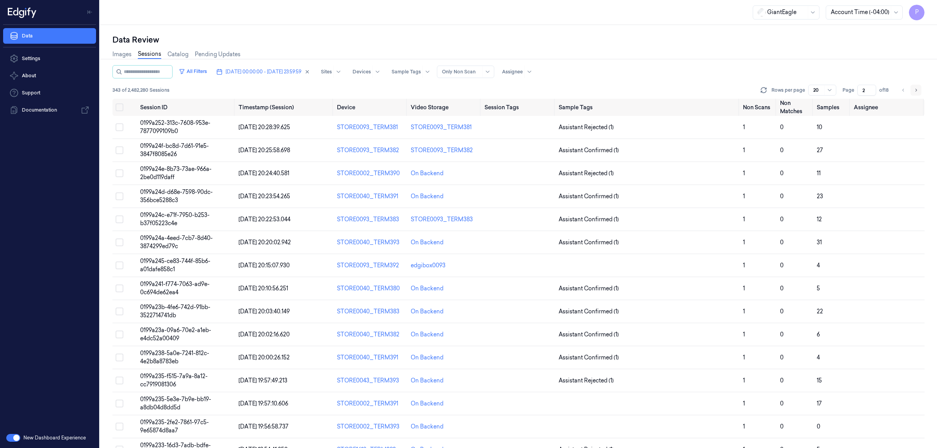
click at [916, 90] on icon "Go to next page" at bounding box center [916, 90] width 5 height 6
click at [918, 92] on icon "Go to next page" at bounding box center [916, 90] width 5 height 6
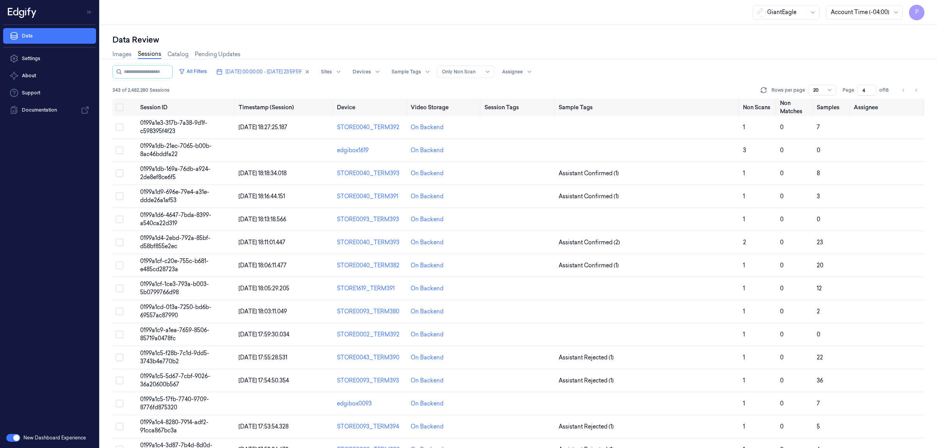
click at [690, 64] on div "Images Sessions Catalog Pending Updates" at bounding box center [518, 55] width 812 height 20
drag, startPoint x: 865, startPoint y: 91, endPoint x: 860, endPoint y: 91, distance: 4.7
click at [860, 91] on input "4" at bounding box center [867, 90] width 19 height 11
type input "18"
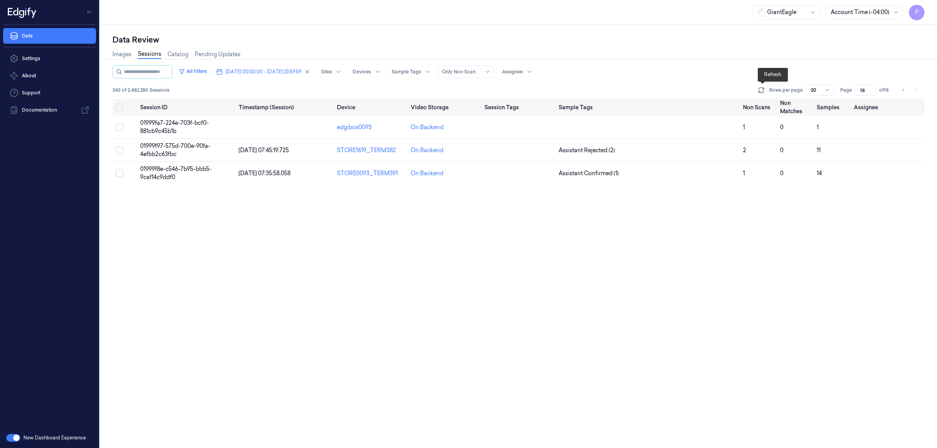
click at [727, 64] on div "Images Sessions Catalog Pending Updates" at bounding box center [518, 55] width 812 height 20
click at [118, 109] on button "Select all" at bounding box center [120, 107] width 8 height 8
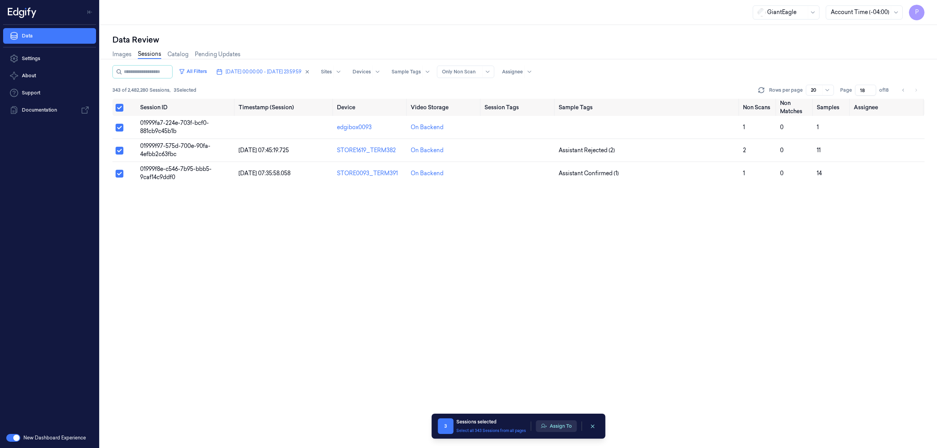
click at [561, 426] on button "Assign To" at bounding box center [556, 427] width 41 height 12
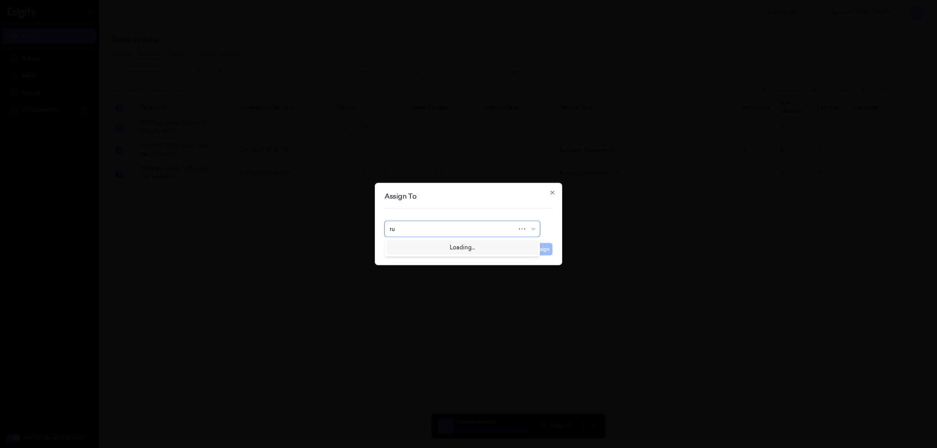
type input "rup"
click at [437, 251] on div "rupa b" at bounding box center [462, 247] width 145 height 8
click at [537, 250] on button "Assign" at bounding box center [541, 249] width 21 height 12
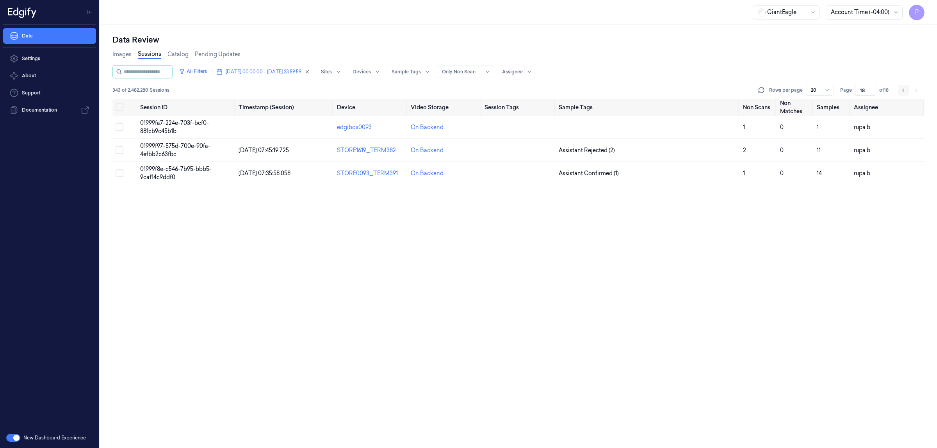
click at [903, 90] on icon "Go to previous page" at bounding box center [903, 90] width 2 height 3
type input "17"
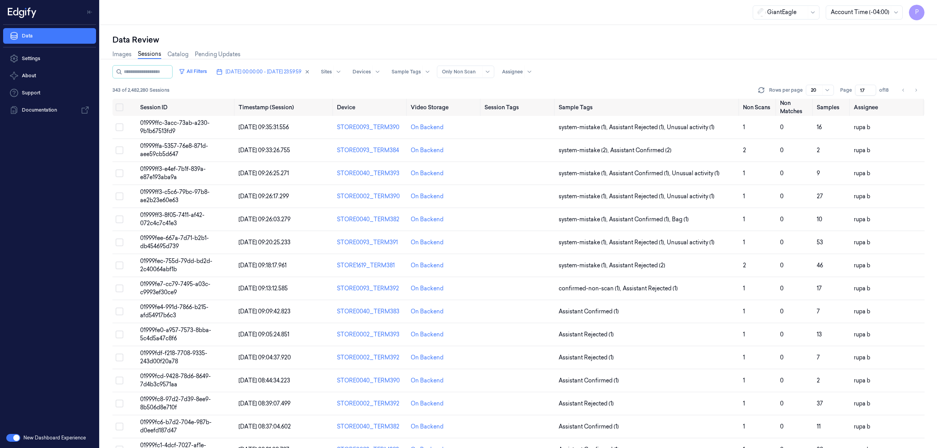
click at [815, 69] on div "All Filters [DATE] 00:00:00 - [DATE] 23:59:59 Sites Devices Sample Tags Alert T…" at bounding box center [518, 71] width 812 height 13
click at [865, 89] on input "17" at bounding box center [865, 90] width 21 height 11
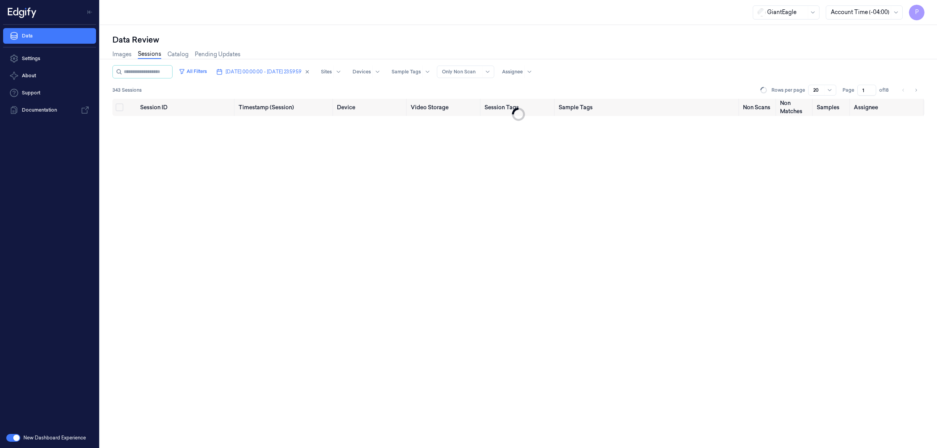
click at [848, 59] on div "Images Sessions Catalog Pending Updates" at bounding box center [518, 55] width 812 height 20
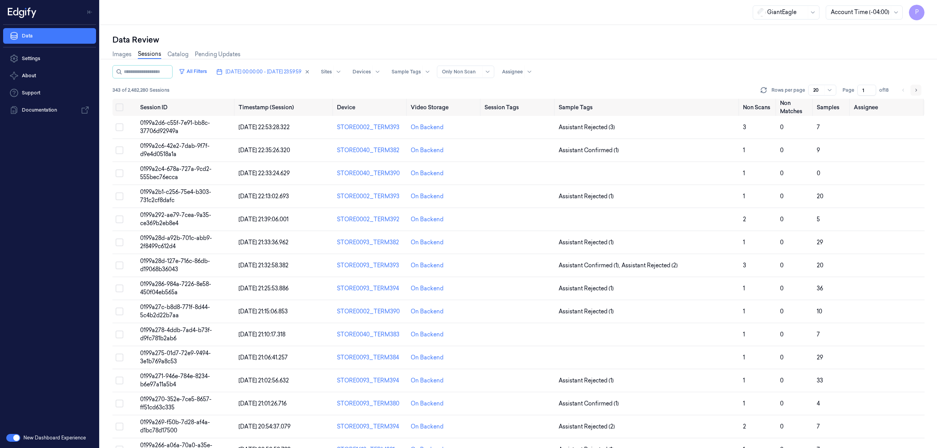
click at [914, 92] on icon "Go to next page" at bounding box center [916, 90] width 5 height 6
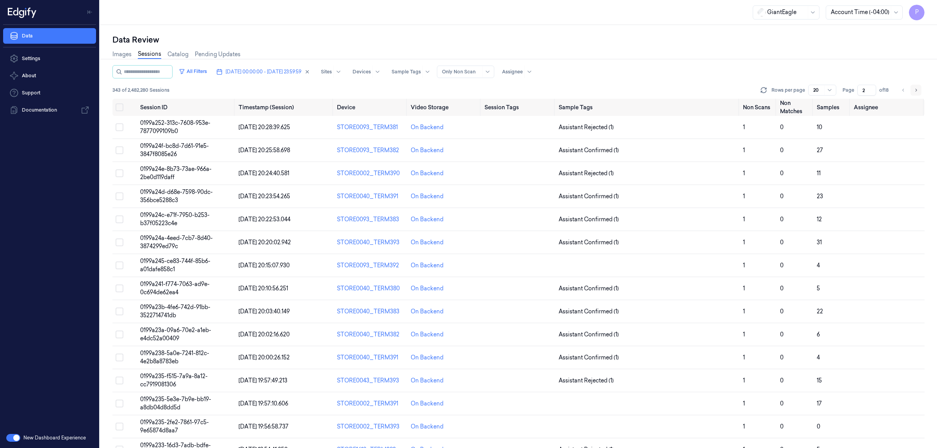
click at [918, 87] on icon "Go to next page" at bounding box center [916, 90] width 5 height 6
click at [918, 91] on icon "Go to next page" at bounding box center [916, 90] width 5 height 6
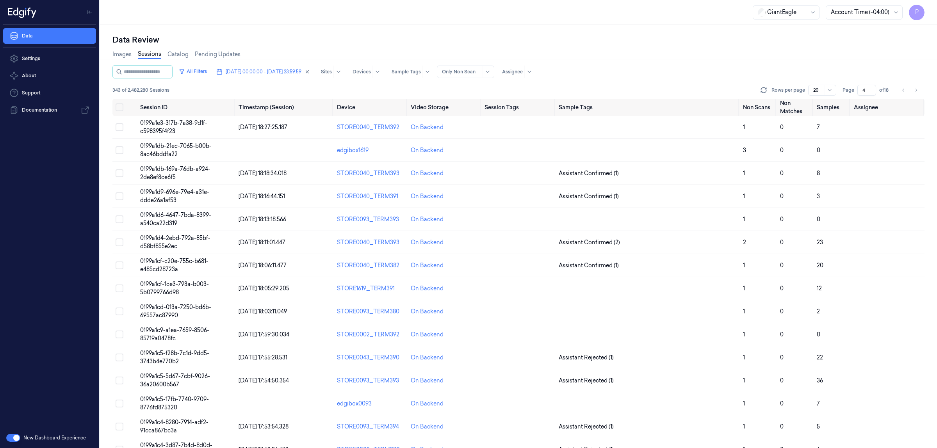
click at [683, 45] on div "Images Sessions Catalog Pending Updates" at bounding box center [518, 55] width 812 height 20
click at [368, 16] on div "GiantEagle Account Time (-04:00) P" at bounding box center [518, 12] width 837 height 25
click at [719, 43] on div "Data Review" at bounding box center [518, 39] width 812 height 11
click at [862, 91] on input "4" at bounding box center [867, 90] width 19 height 11
click at [867, 92] on input "4" at bounding box center [867, 90] width 19 height 11
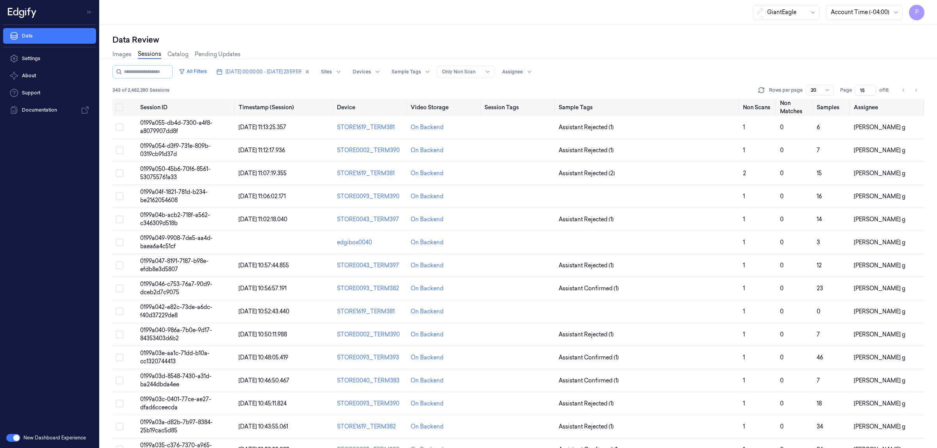
click at [776, 69] on div "All Filters [DATE] 00:00:00 - [DATE] 23:59:59 Sites Devices Sample Tags Alert T…" at bounding box center [518, 71] width 812 height 13
click at [902, 91] on icon "Go to previous page" at bounding box center [903, 90] width 5 height 6
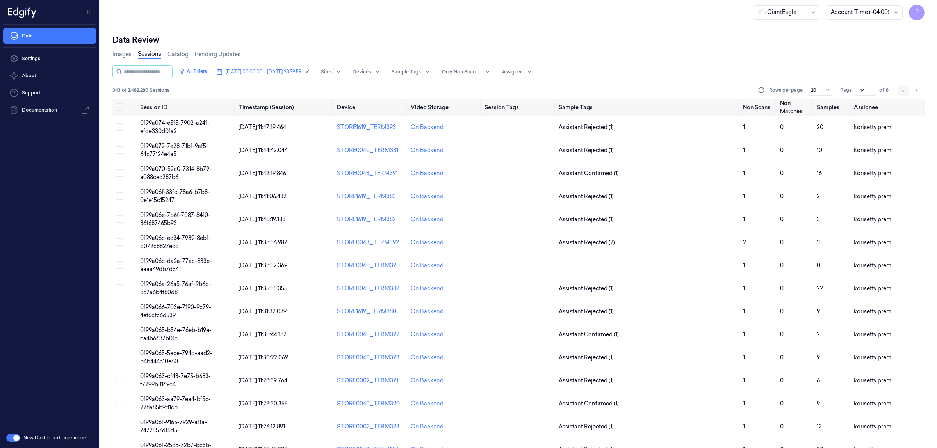
click at [902, 91] on icon "Go to previous page" at bounding box center [903, 90] width 5 height 6
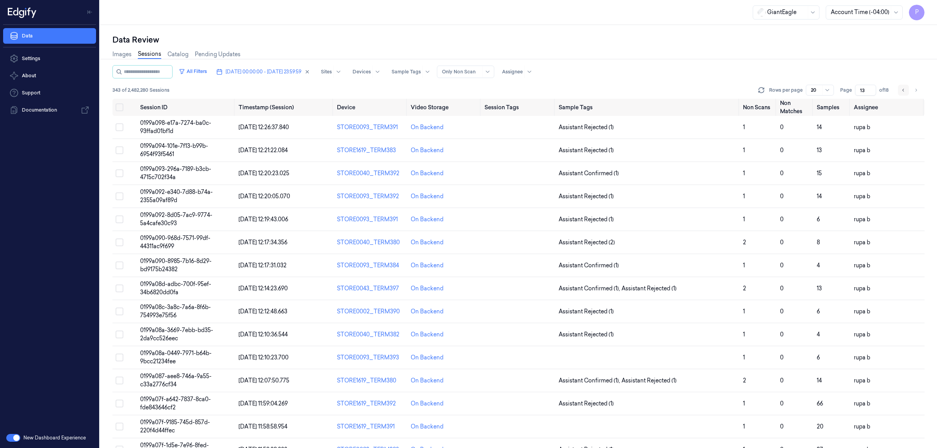
click at [902, 91] on icon "Go to previous page" at bounding box center [903, 90] width 5 height 6
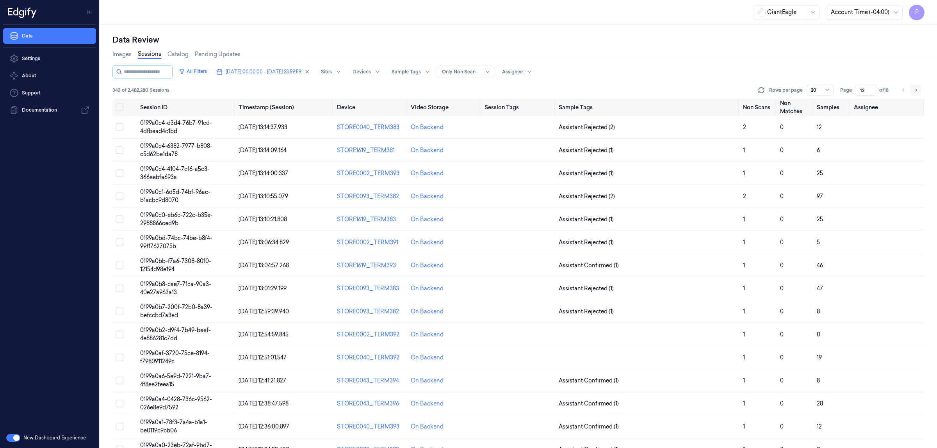
click at [916, 89] on icon "Go to next page" at bounding box center [917, 90] width 2 height 3
type input "13"
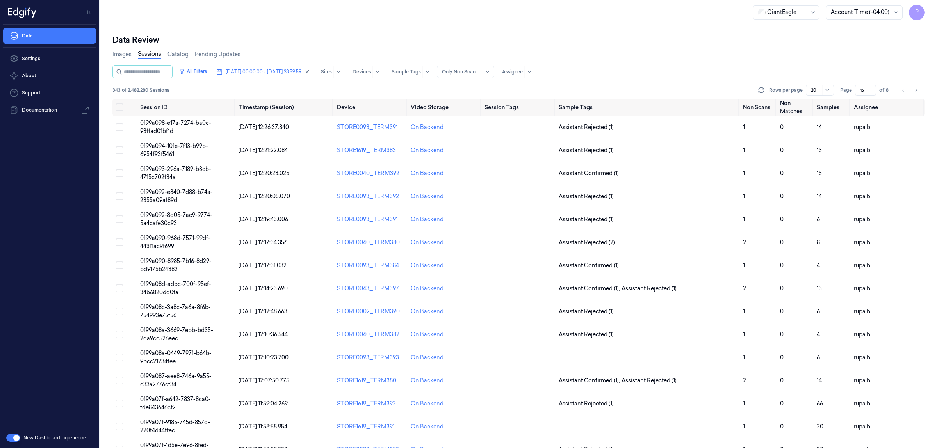
click at [711, 53] on div "Images Sessions Catalog Pending Updates" at bounding box center [518, 55] width 812 height 20
